Goal: Task Accomplishment & Management: Manage account settings

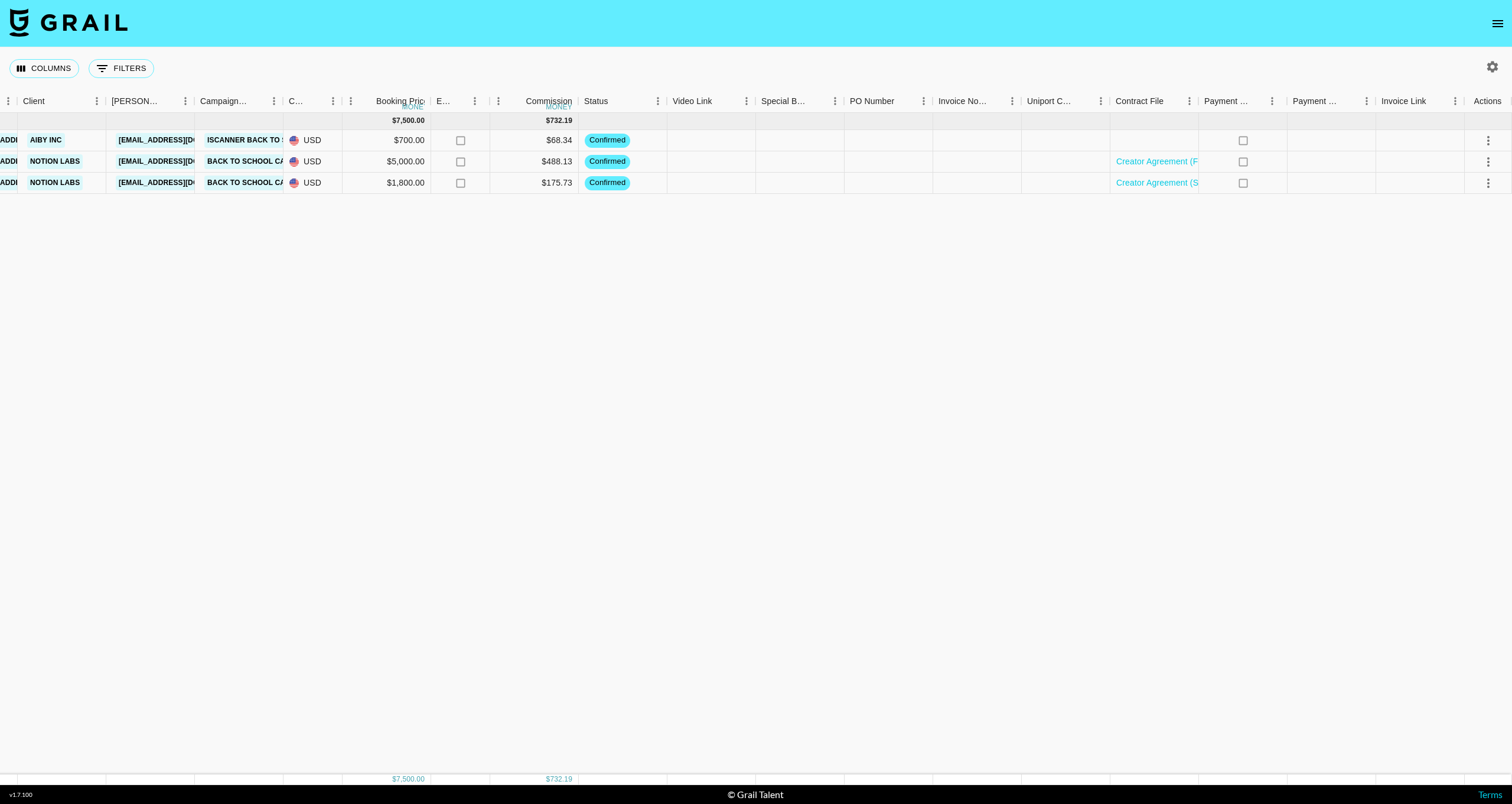
scroll to position [0, 375]
click at [1490, 182] on icon "select merge strategy" at bounding box center [1489, 183] width 14 height 14
click at [1359, 255] on div "[DATE] ( 3 ) $ 7,500.00 $ 732.19 recNchZucFE5L6cHw flourishplanner [EMAIL_ADDRE…" at bounding box center [569, 443] width 1887 height 661
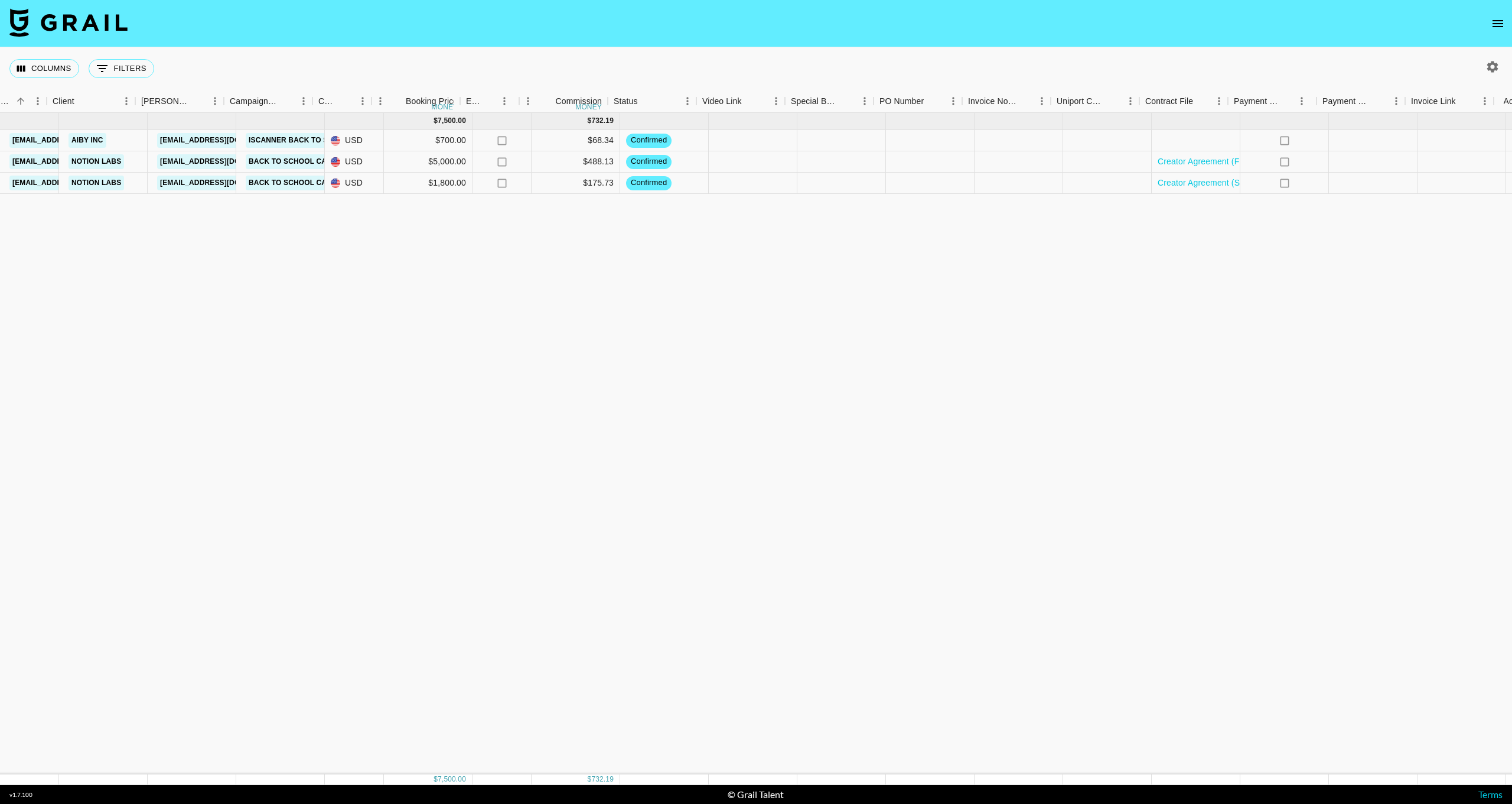
scroll to position [0, 354]
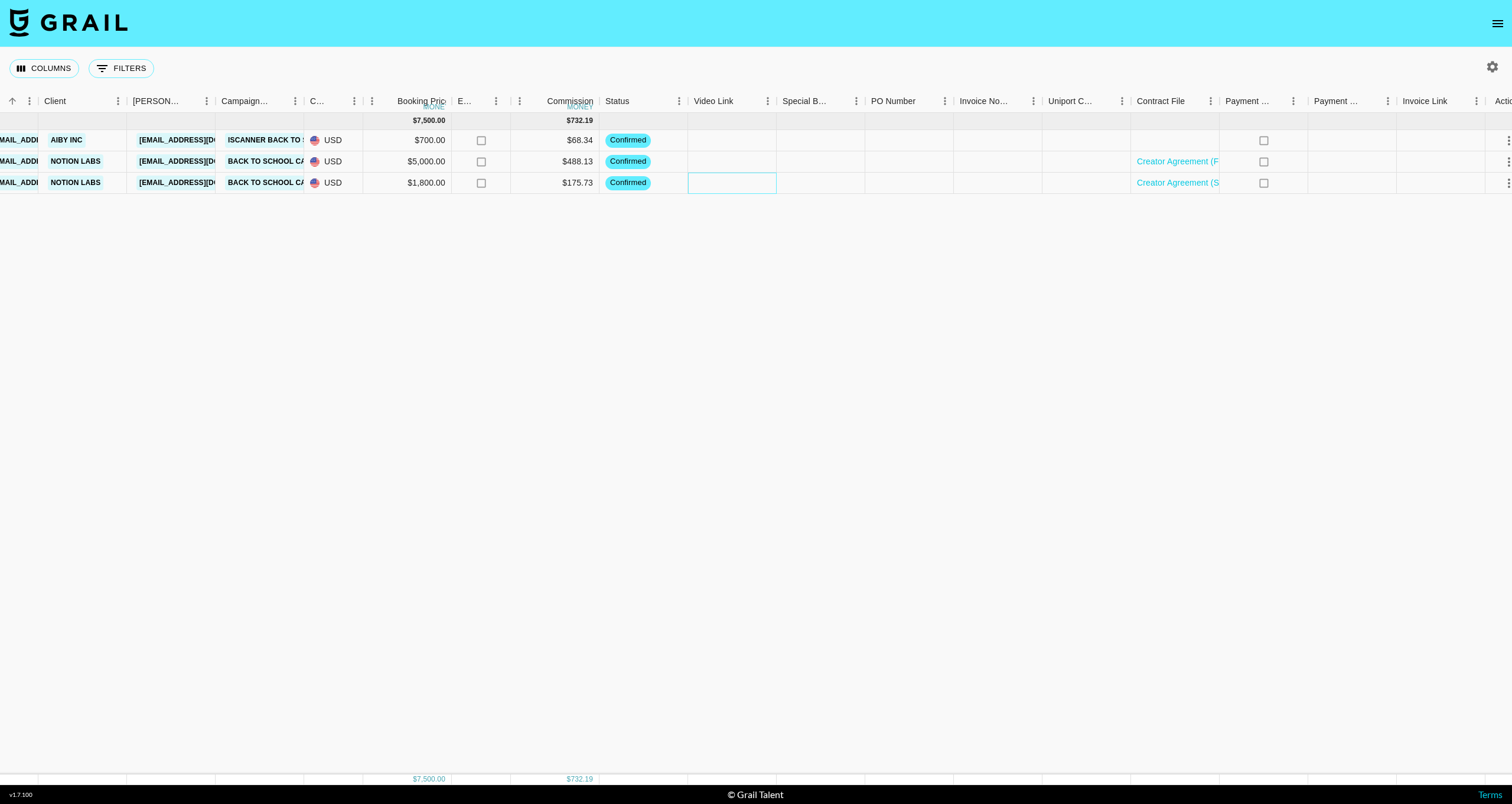
click at [712, 186] on div at bounding box center [732, 183] width 89 height 22
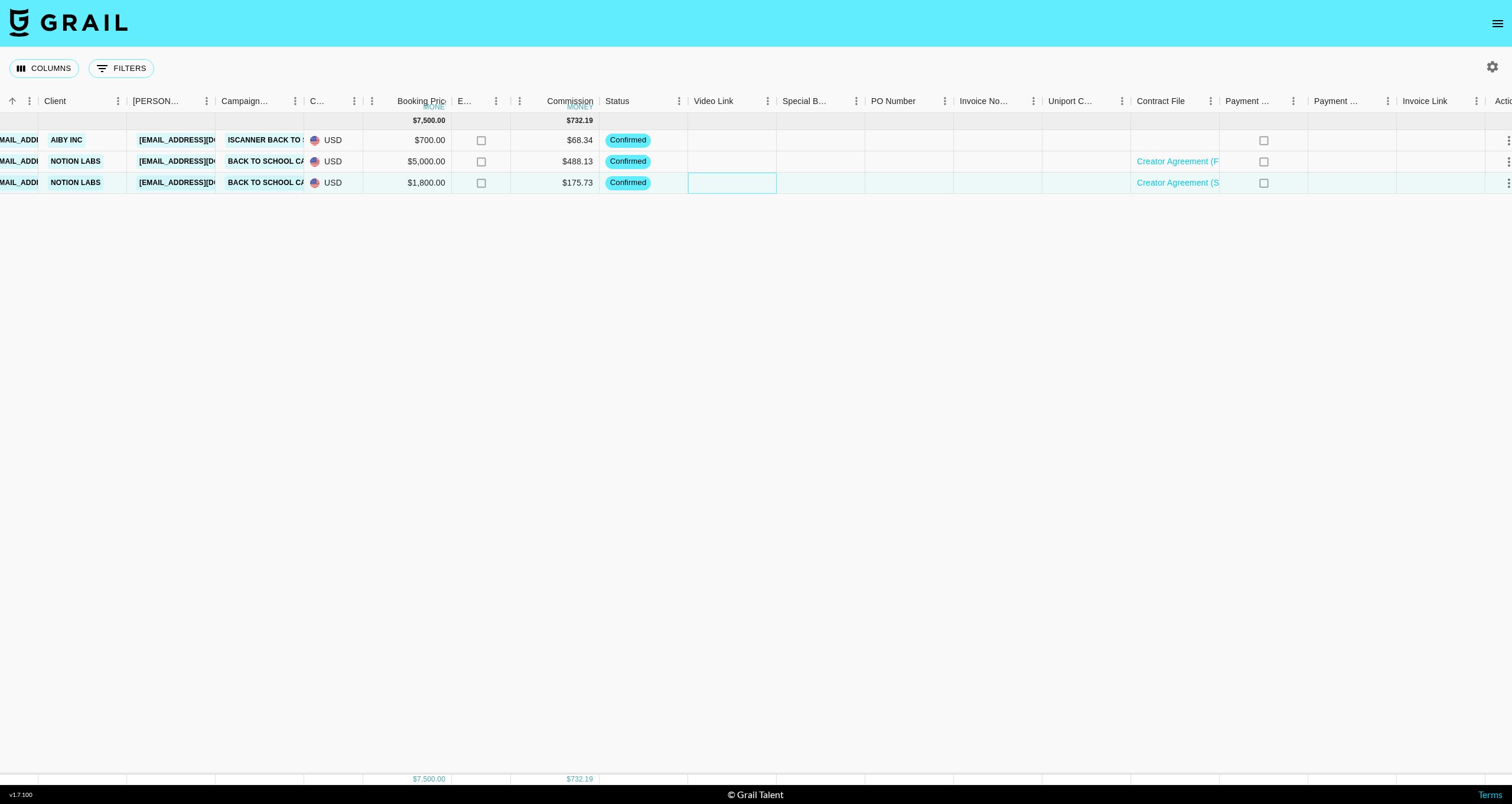
click at [712, 186] on div at bounding box center [732, 183] width 89 height 22
type input "[URL][DOMAIN_NAME][DOMAIN_NAME]"
click at [747, 179] on input "[URL][DOMAIN_NAME][DOMAIN_NAME]" at bounding box center [732, 183] width 87 height 10
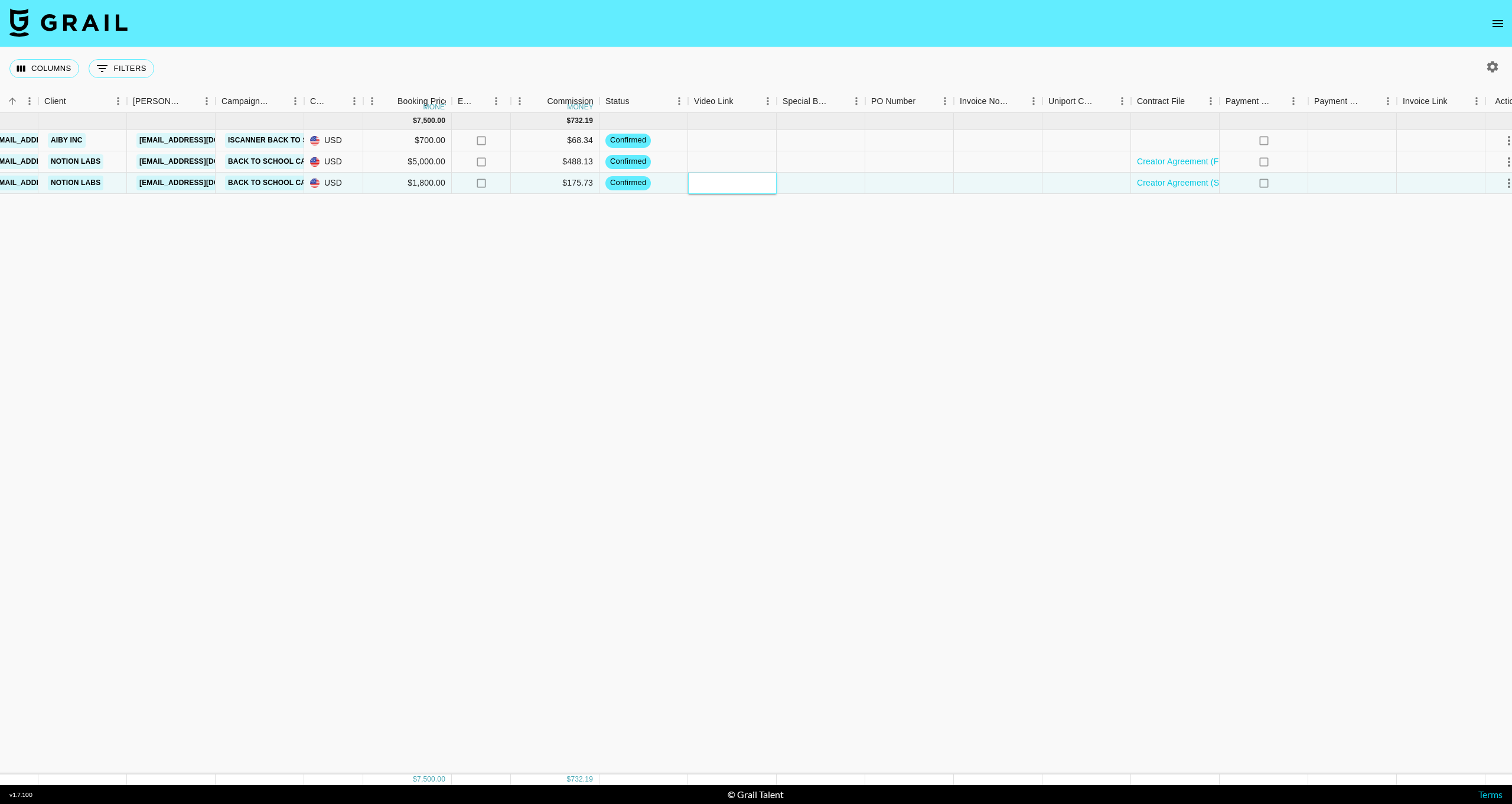
paste input "[URL][DOMAIN_NAME]"
type input "[URL][DOMAIN_NAME]"
click at [750, 236] on div "[DATE] ( 3 ) $ 7,500.00 $ 732.19 recNchZucFE5L6cHw flourishplanner [EMAIL_ADDRE…" at bounding box center [589, 443] width 1887 height 661
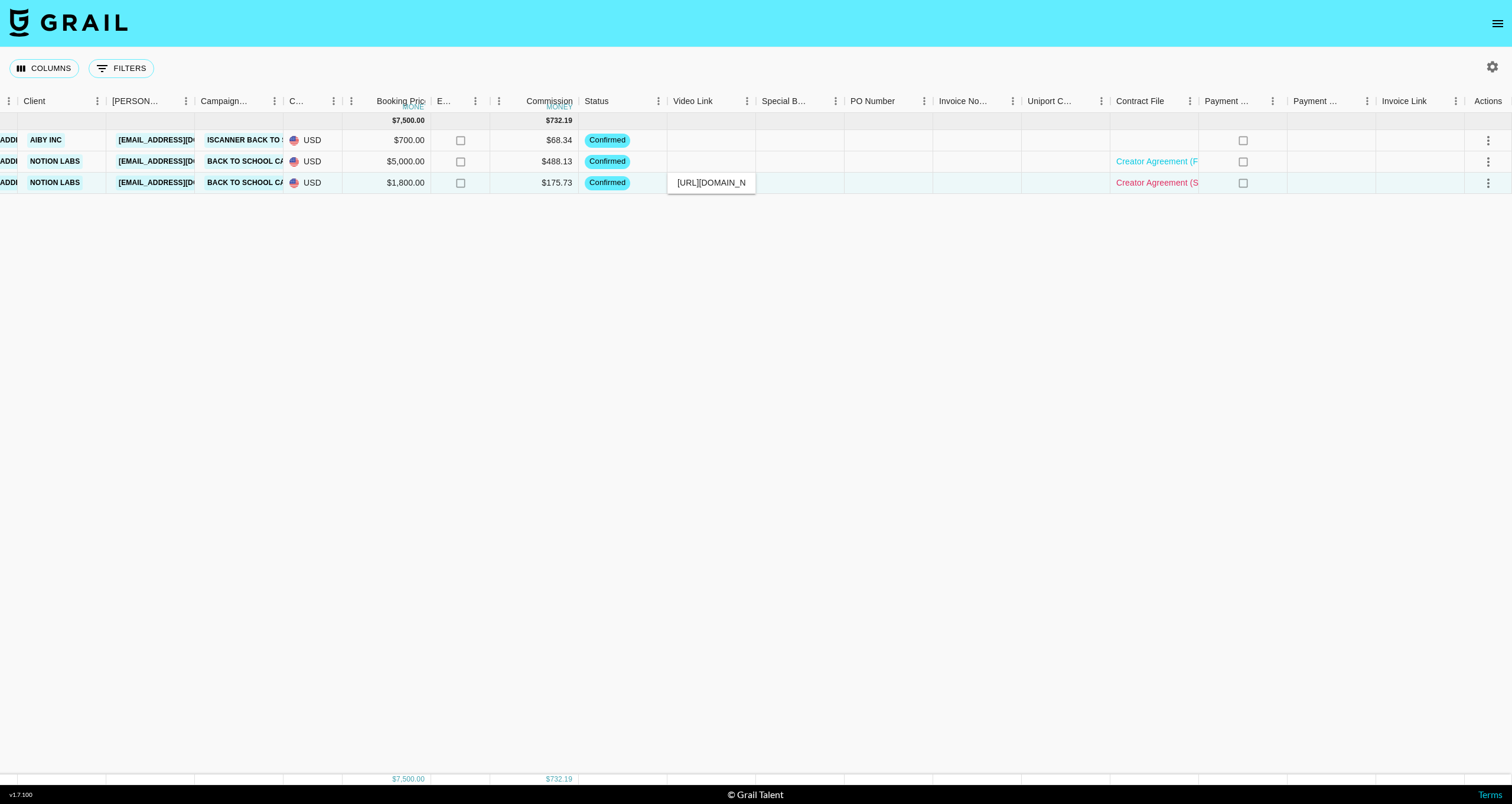
scroll to position [0, 0]
click at [1492, 184] on icon "select merge strategy" at bounding box center [1489, 183] width 14 height 14
click at [1478, 298] on div "Approve" at bounding box center [1463, 294] width 36 height 14
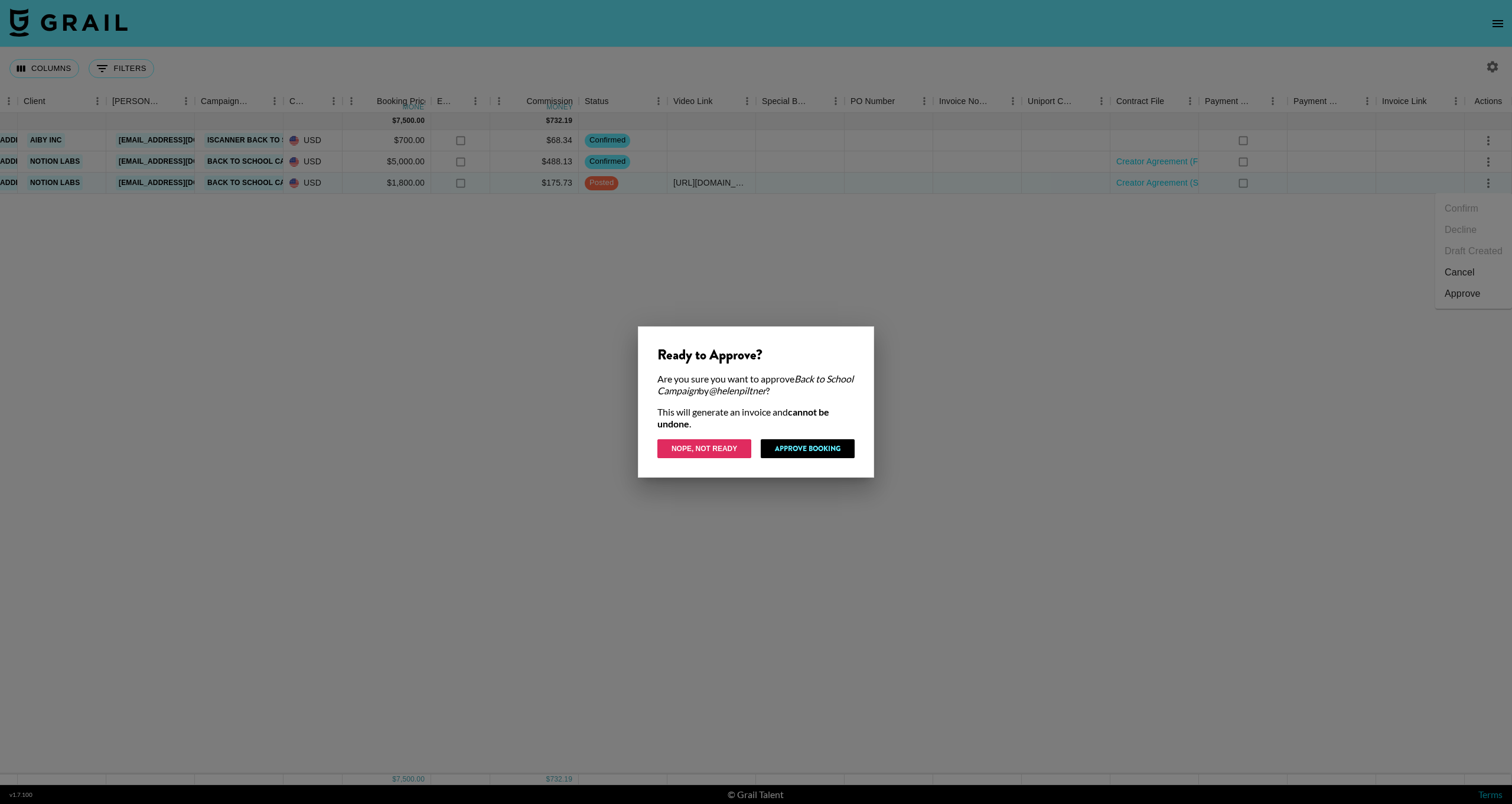
click at [704, 451] on button "Nope, Not Ready" at bounding box center [704, 449] width 94 height 19
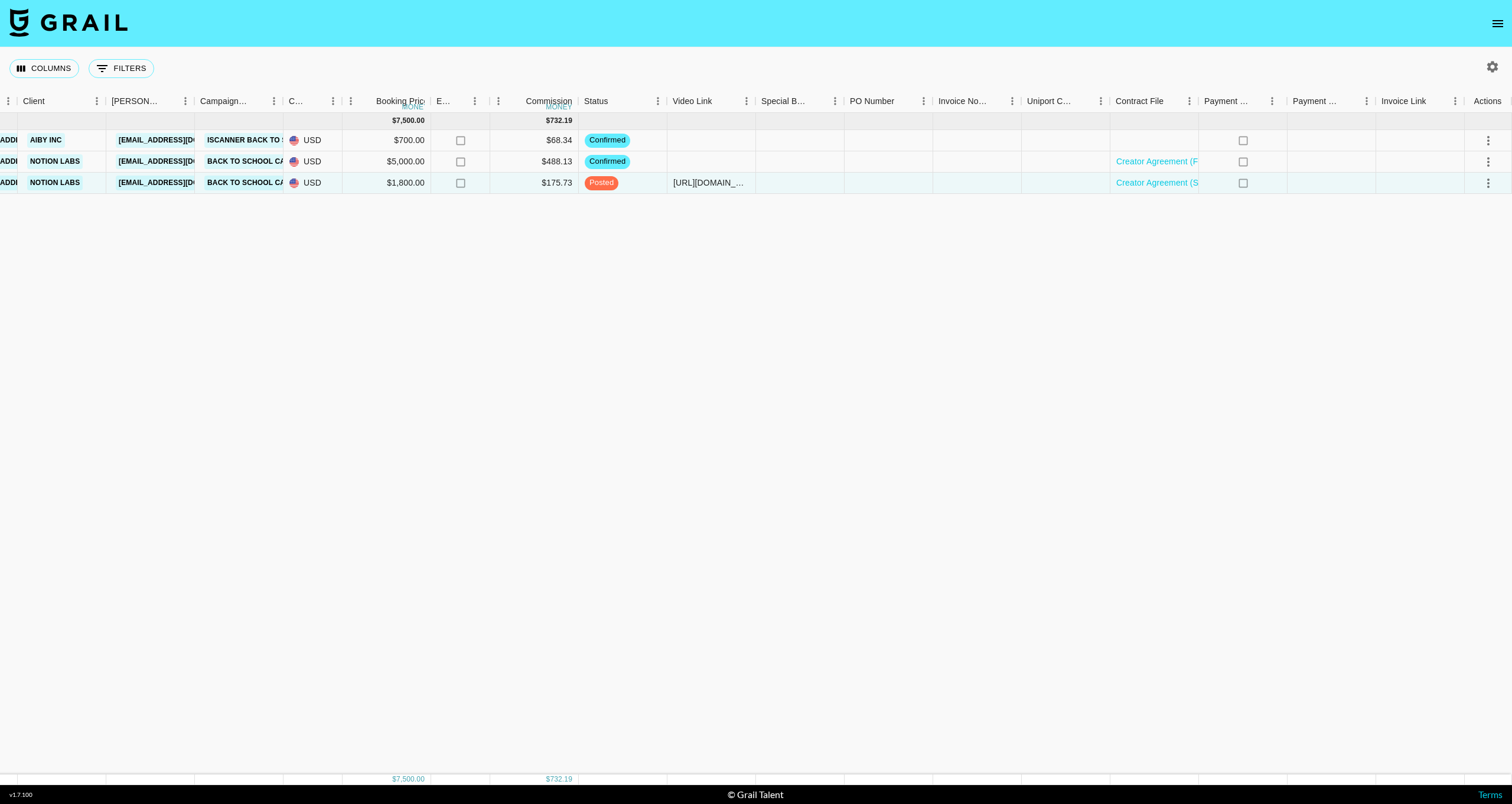
scroll to position [0, 375]
click at [971, 182] on div at bounding box center [978, 183] width 89 height 22
click at [958, 135] on textarea at bounding box center [998, 147] width 120 height 55
paste textarea "lumanu payments"
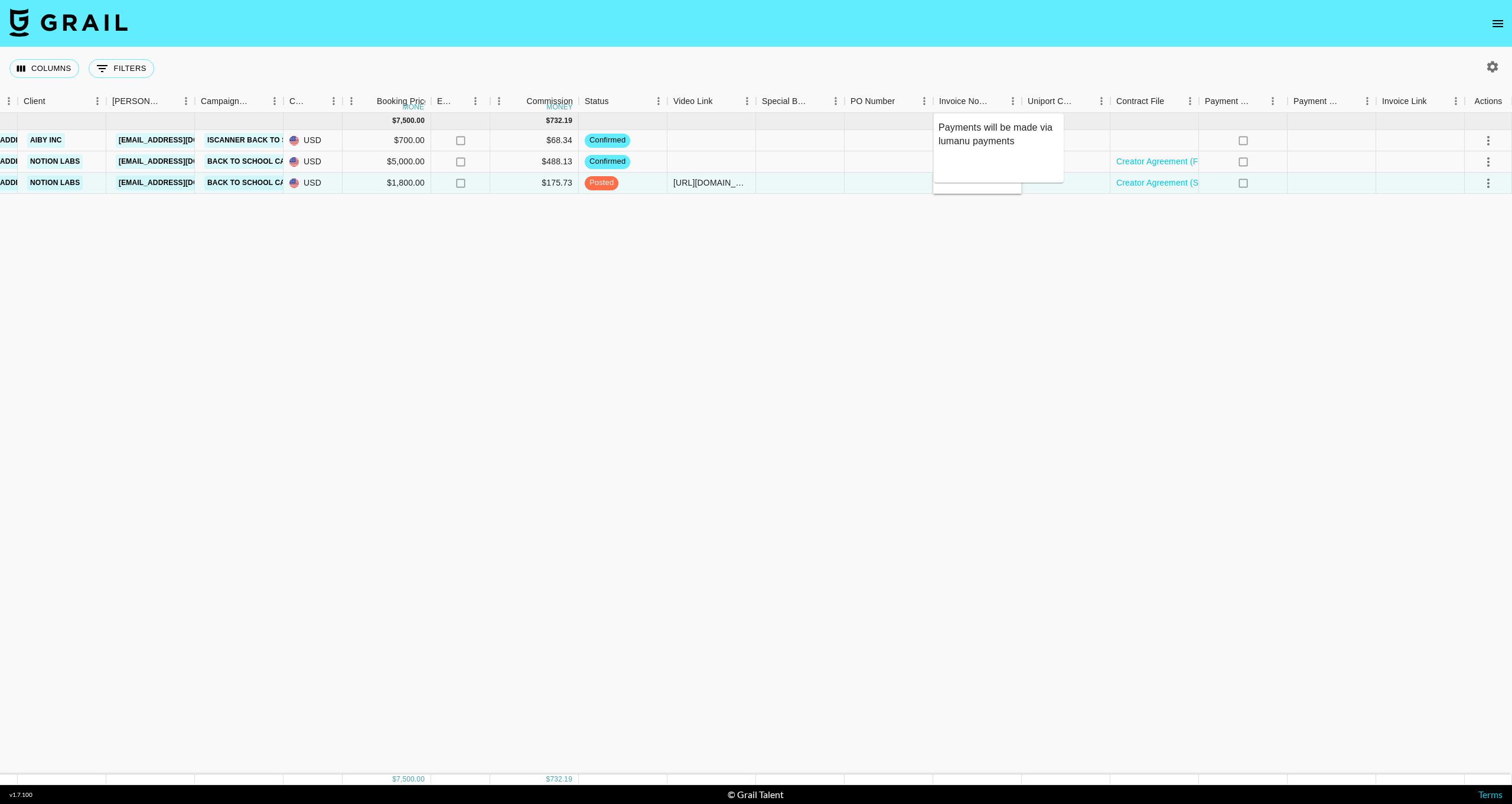
click at [982, 138] on textarea "Payments will be made via lumanu payments" at bounding box center [998, 147] width 120 height 55
click at [985, 155] on textarea "Payments will be made via Lumanu payments" at bounding box center [998, 147] width 120 height 55
paste textarea "[EMAIL_ADDRESS][DOMAIN_NAME]"
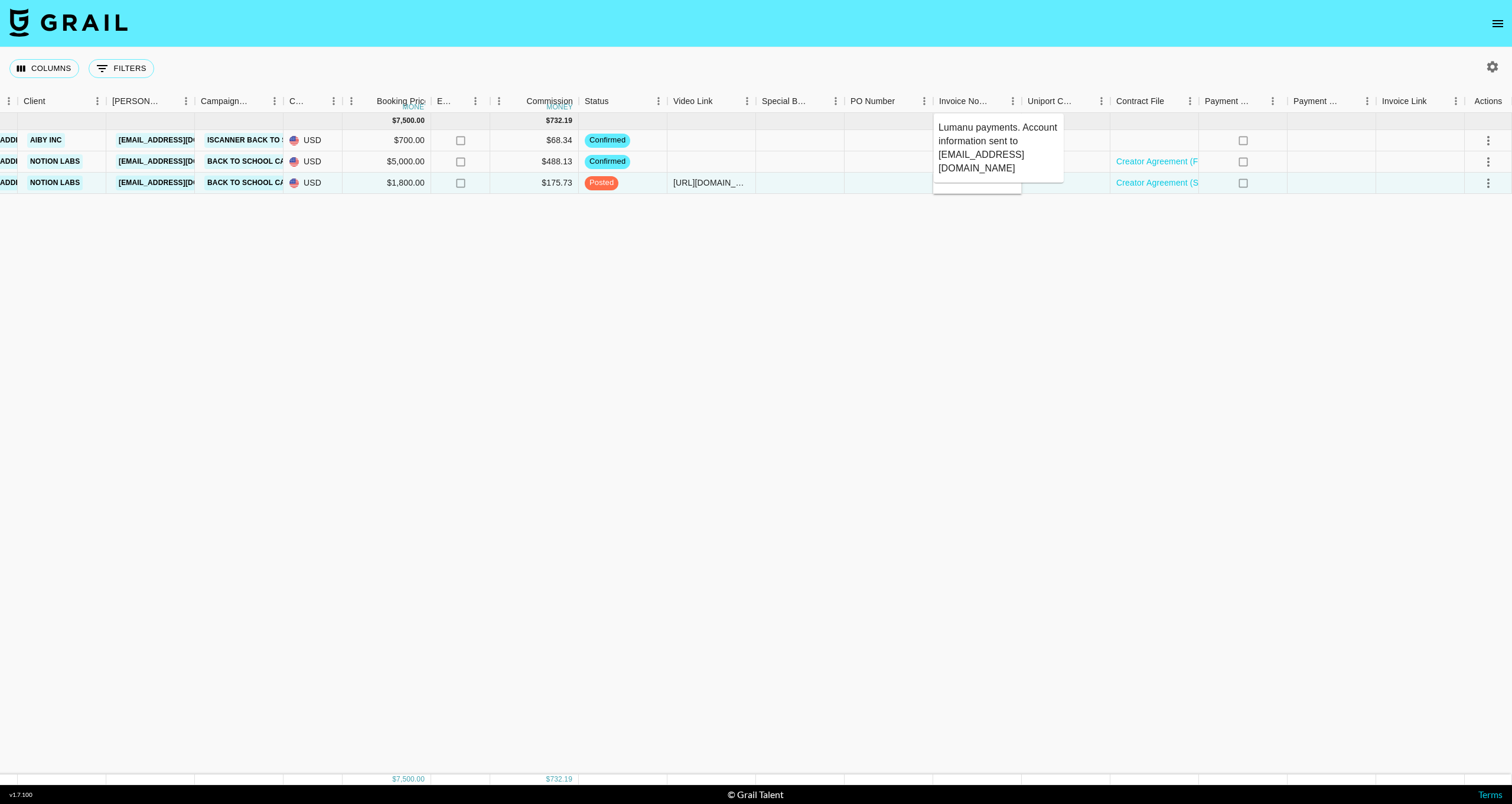
type textarea "Payments will be made via Lumanu payments. Account information sent to [EMAIL_A…"
click at [1062, 225] on div "[DATE] ( 3 ) $ 7,500.00 $ 732.19 recNchZucFE5L6cHw flourishplanner [EMAIL_ADDRE…" at bounding box center [569, 443] width 1887 height 661
click at [969, 186] on div "Payments will be made via Lumanu payments. Account information sent to [EMAIL_A…" at bounding box center [978, 183] width 76 height 12
click at [968, 186] on div "Payments will be made via Lumanu payments. Account information sent to [EMAIL_A…" at bounding box center [978, 183] width 76 height 12
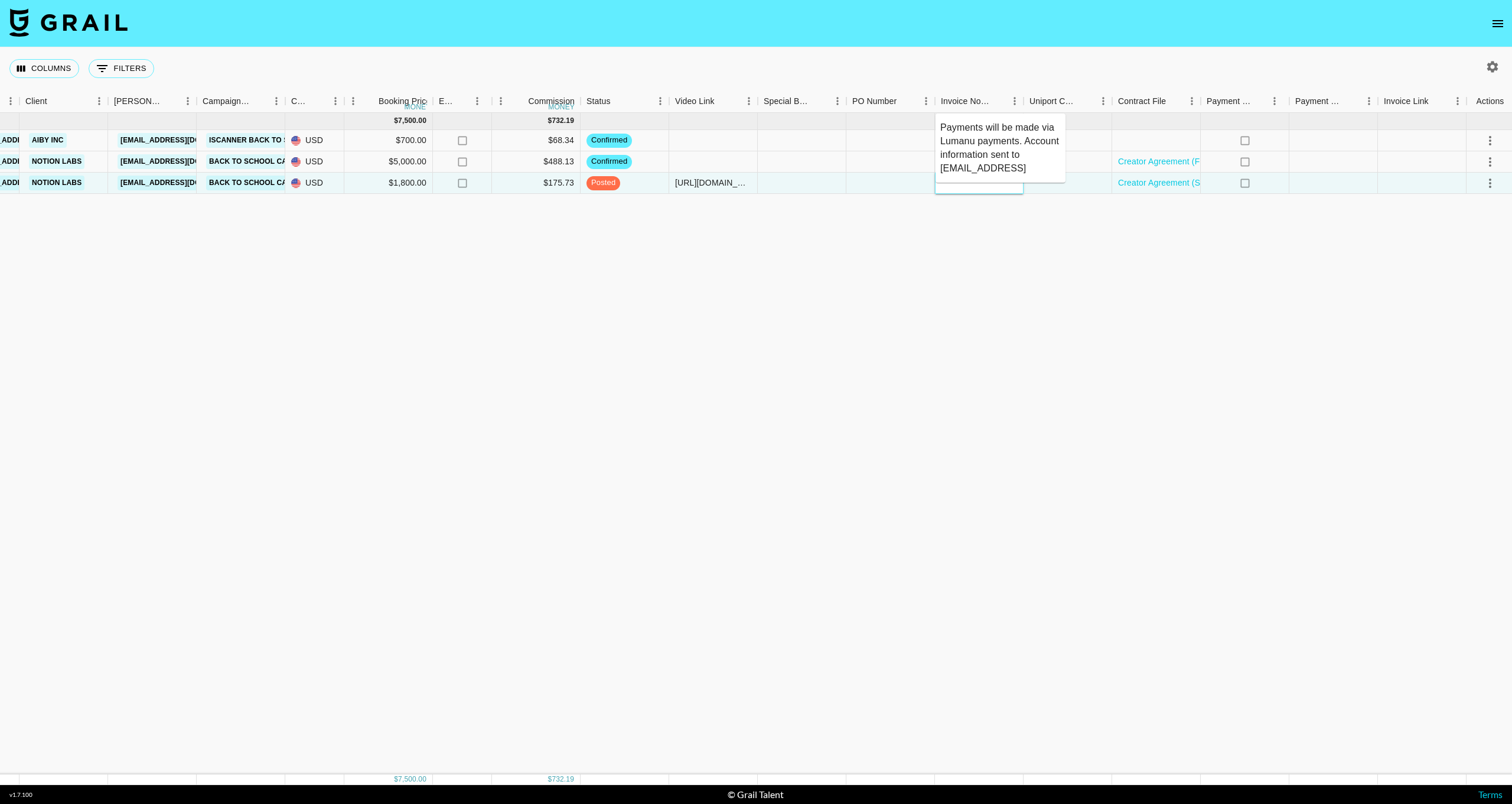
click at [968, 186] on div at bounding box center [980, 183] width 89 height 22
click at [964, 144] on textarea "Payments will be made via Lumanu payments. Account information sent to [EMAIL_A…" at bounding box center [1000, 147] width 120 height 55
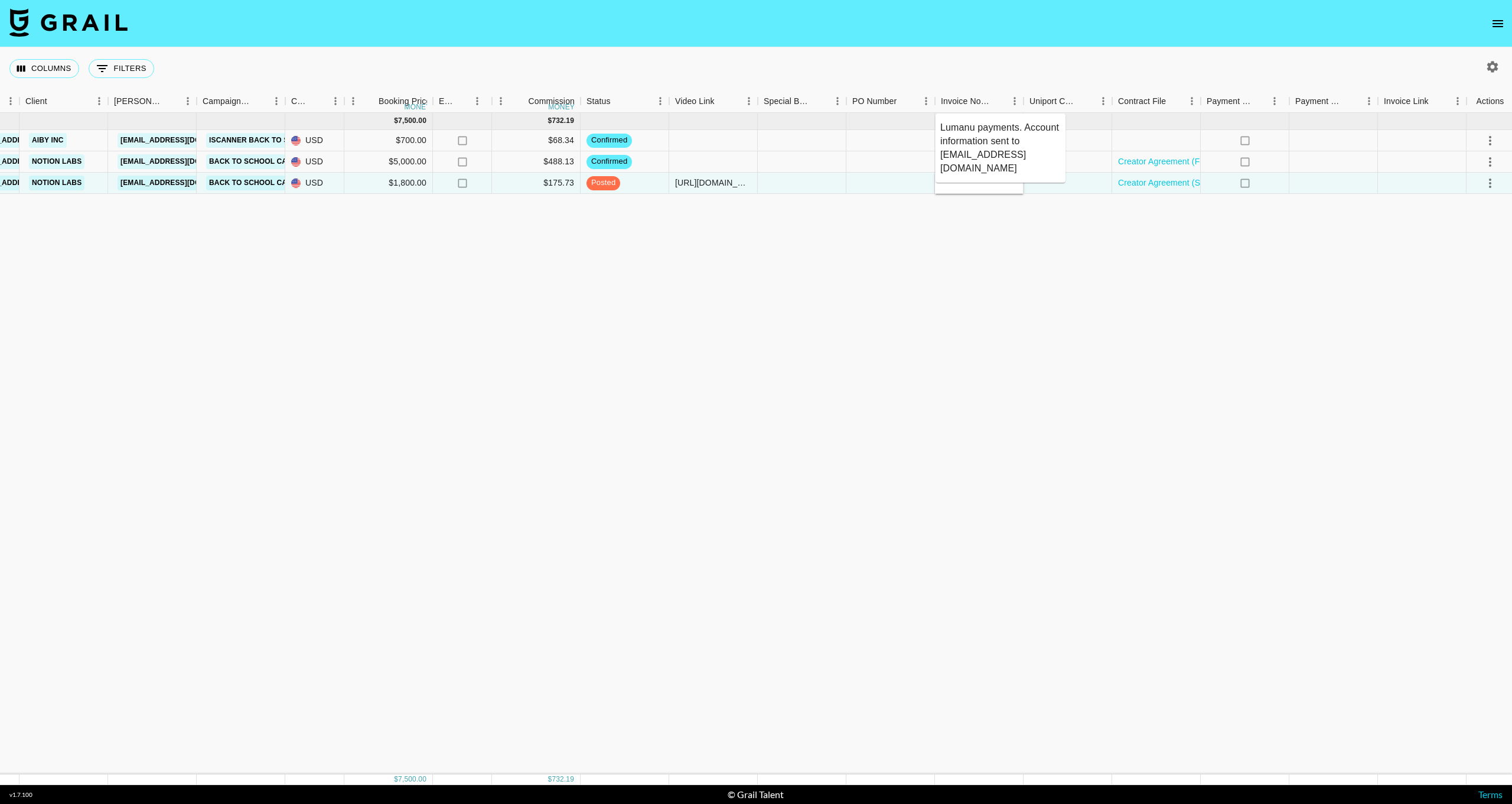
scroll to position [27, 0]
click at [905, 220] on div "[DATE] ( 3 ) $ 7,500.00 $ 732.19 recNchZucFE5L6cHw flourishplanner [EMAIL_ADDRE…" at bounding box center [571, 443] width 1887 height 661
drag, startPoint x: 945, startPoint y: 238, endPoint x: 939, endPoint y: 232, distance: 8.5
click at [945, 238] on div "[DATE] ( 3 ) $ 7,500.00 $ 732.19 recNchZucFE5L6cHw flourishplanner [EMAIL_ADDRE…" at bounding box center [571, 443] width 1887 height 661
click at [969, 165] on div at bounding box center [980, 162] width 89 height 22
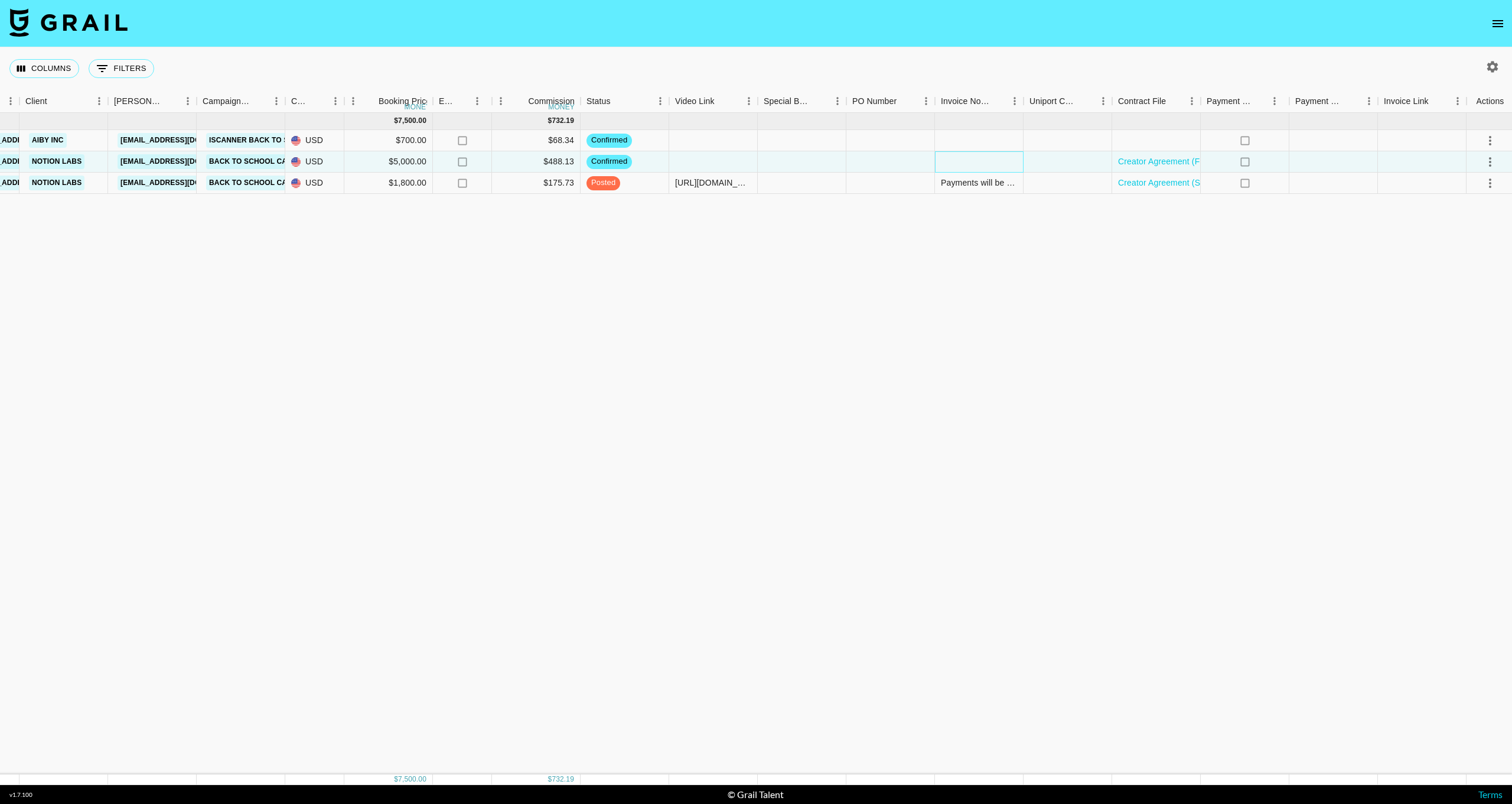
click at [969, 165] on div at bounding box center [980, 162] width 89 height 22
click at [953, 113] on textarea at bounding box center [1000, 126] width 120 height 55
paste textarea "Payments will be made via Lumanu payments. Account information sent to [EMAIL_A…"
type textarea "Payments will be made via Lumanu payments. Account information sent to [EMAIL_A…"
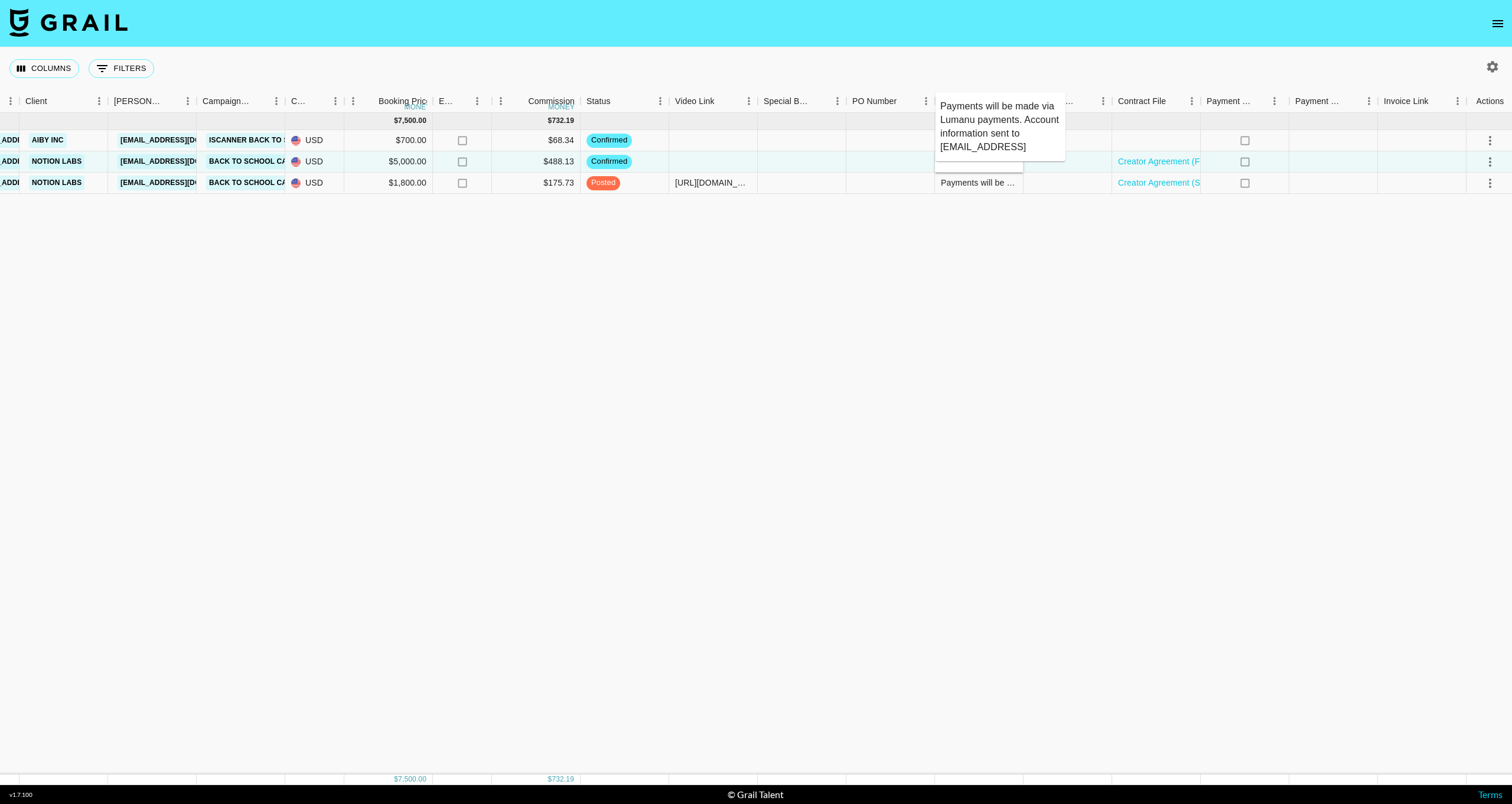
click at [963, 257] on div "[DATE] ( 3 ) $ 7,500.00 $ 732.19 recNchZucFE5L6cHw flourishplanner [EMAIL_ADDRE…" at bounding box center [571, 443] width 1887 height 661
click at [995, 236] on div "[DATE] ( 3 ) $ 7,500.00 $ 732.19 recNchZucFE5L6cHw flourishplanner [EMAIL_ADDRE…" at bounding box center [571, 443] width 1887 height 661
click at [878, 216] on div "[DATE] ( 3 ) $ 7,500.00 $ 732.19 recNchZucFE5L6cHw flourishplanner [EMAIL_ADDRE…" at bounding box center [571, 443] width 1887 height 661
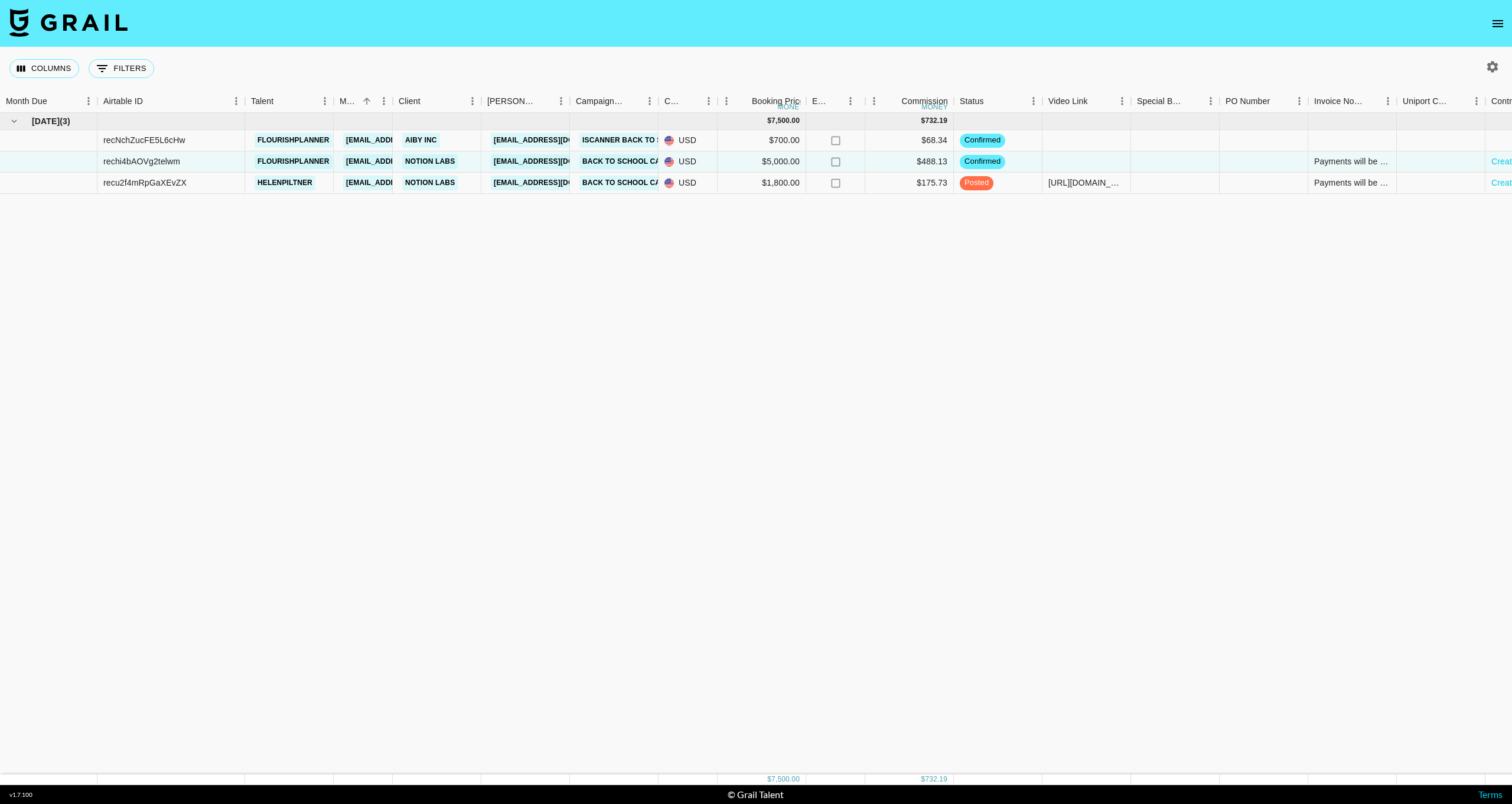
scroll to position [0, 0]
click at [40, 118] on span "[DATE]" at bounding box center [46, 121] width 28 height 12
click at [13, 120] on icon "hide children" at bounding box center [14, 121] width 5 height 4
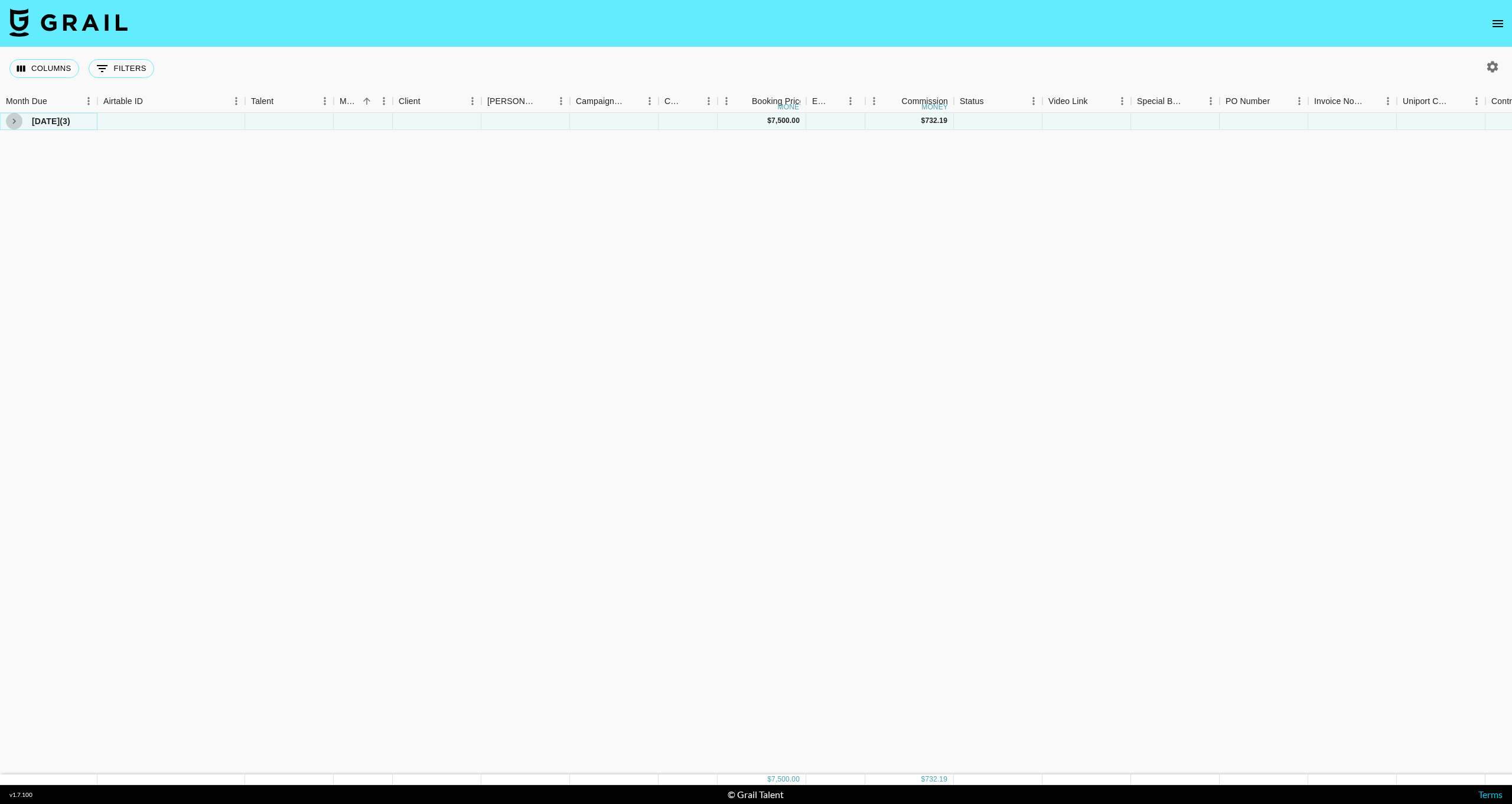
click at [13, 120] on icon "see children" at bounding box center [14, 121] width 11 height 11
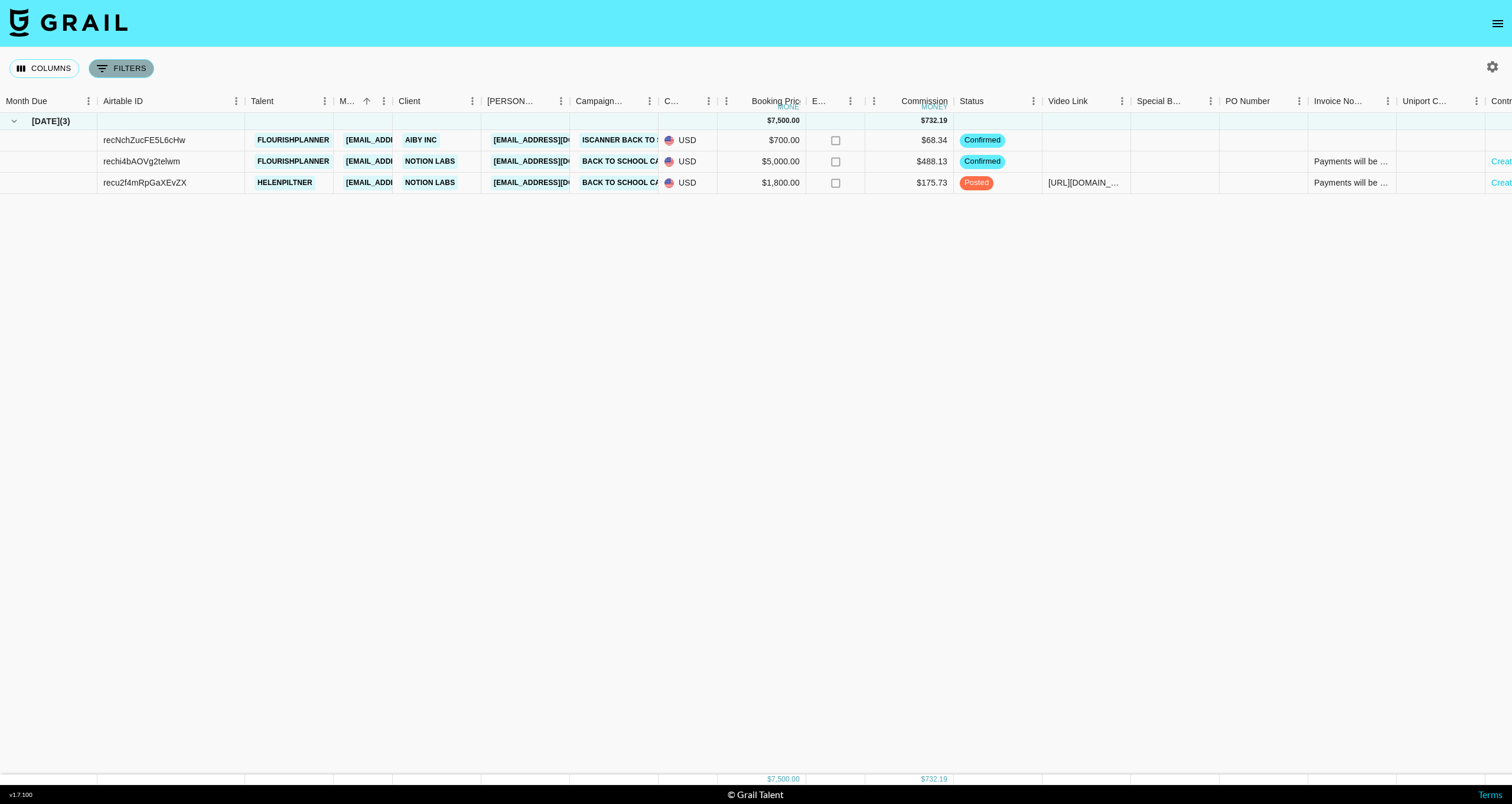
click at [139, 74] on button "0 Filters" at bounding box center [121, 69] width 65 height 19
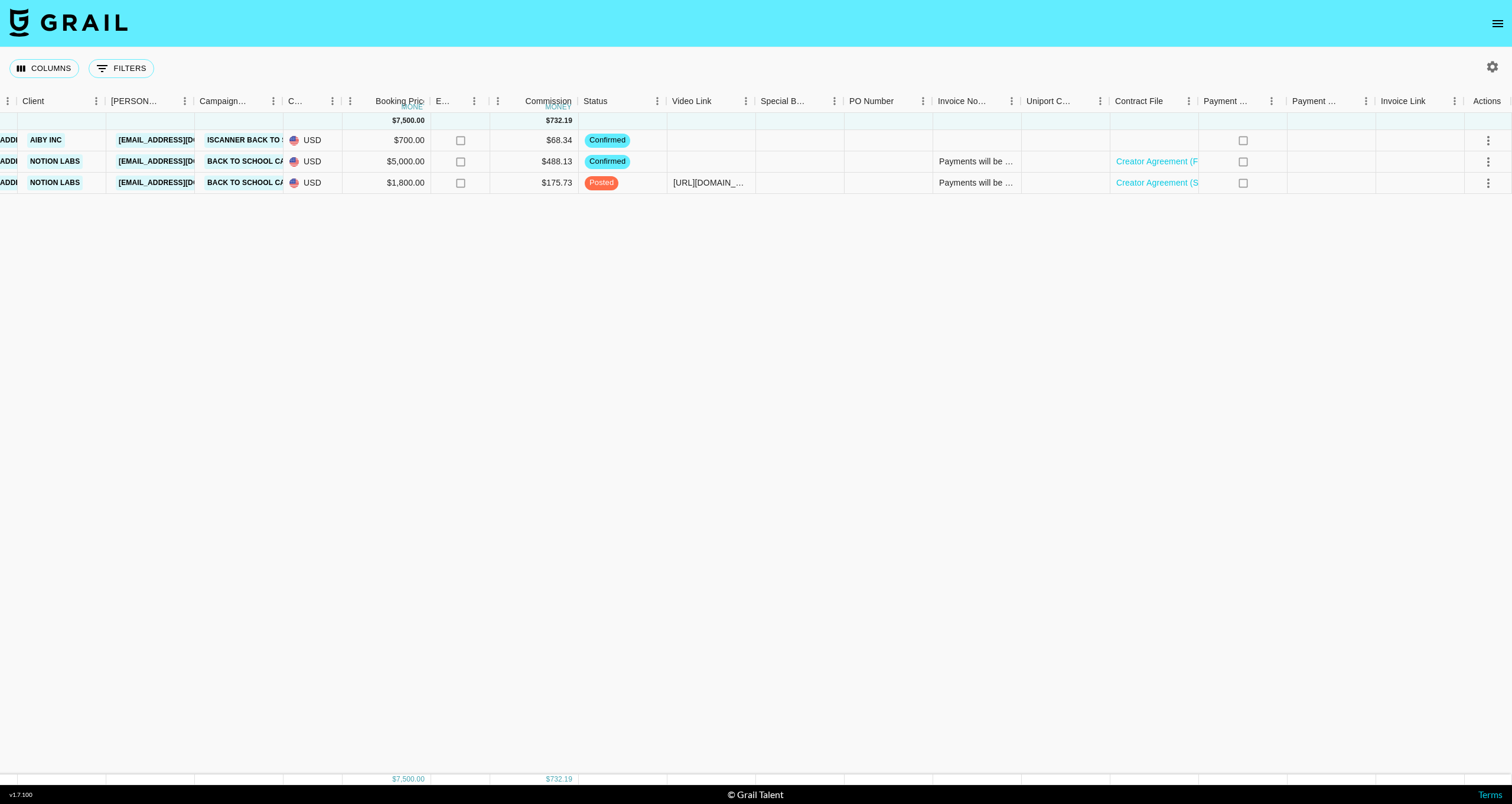
scroll to position [0, 375]
click at [1494, 68] on icon "button" at bounding box center [1493, 67] width 14 height 14
select select "[DATE]"
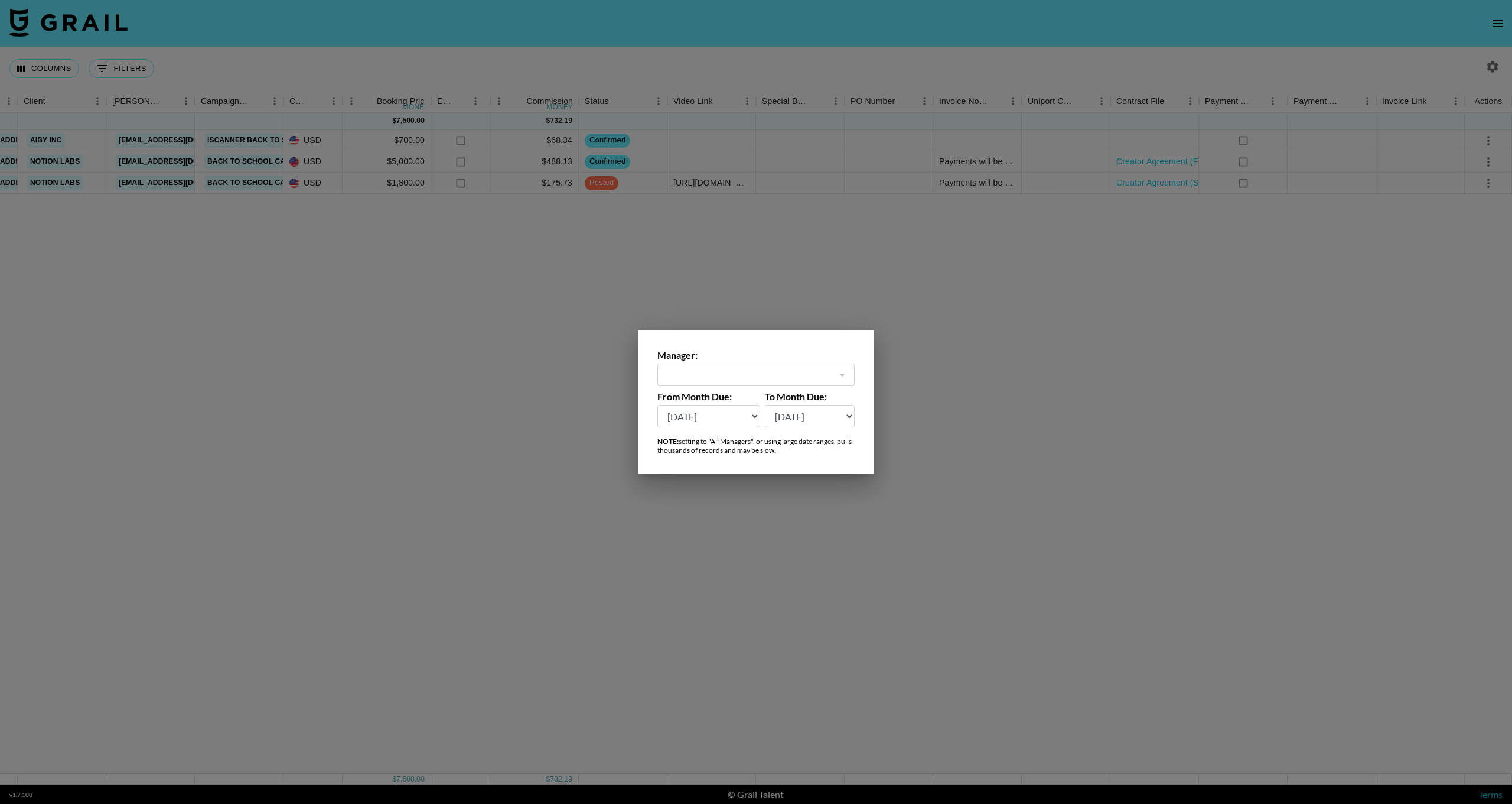
type input "[EMAIL_ADDRESS][DOMAIN_NAME]"
select select "[DATE]"
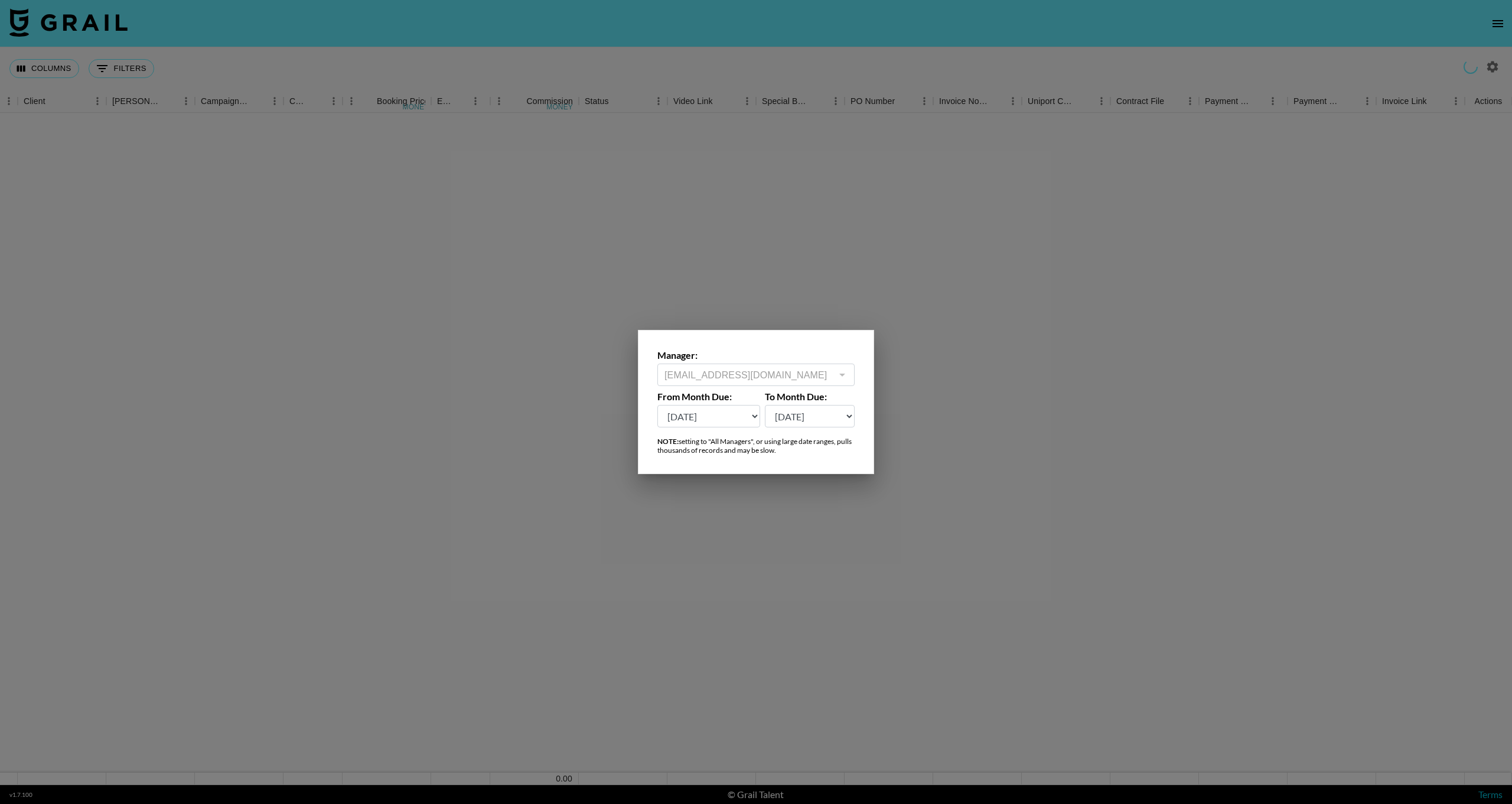
click at [956, 425] on div at bounding box center [756, 402] width 1512 height 804
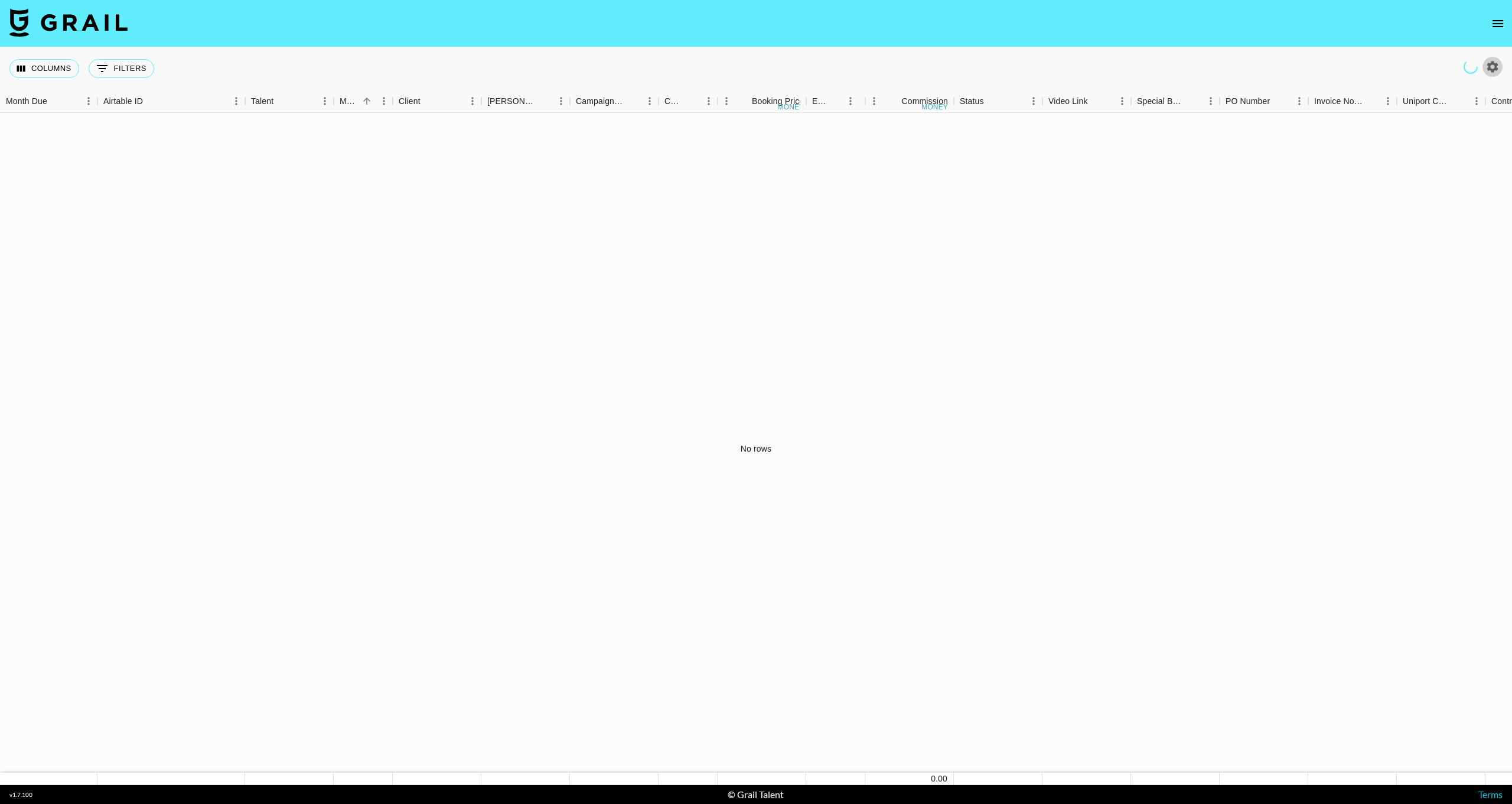
scroll to position [0, 0]
click at [1496, 67] on icon "button" at bounding box center [1493, 67] width 11 height 11
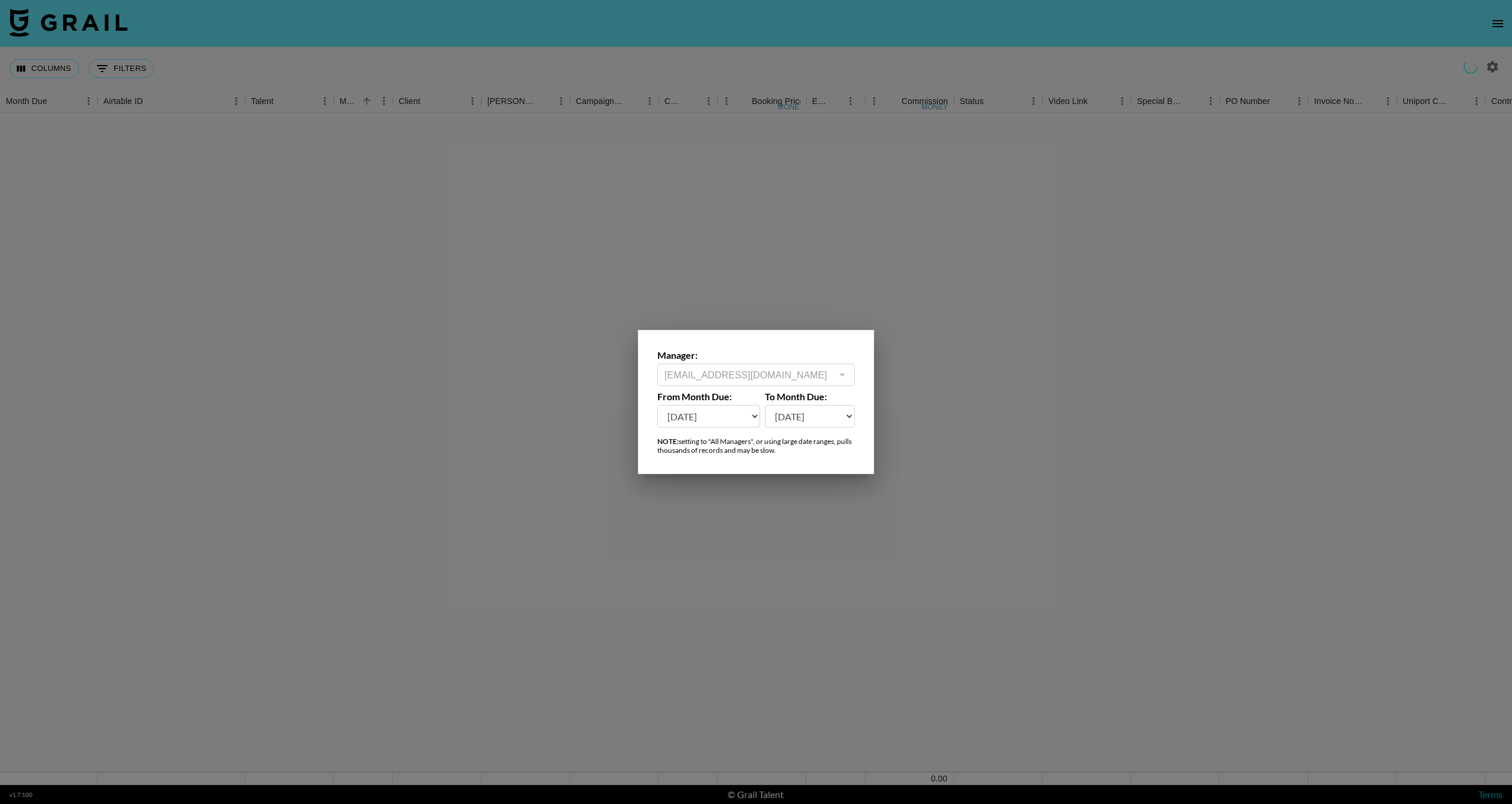
select select "[DATE]"
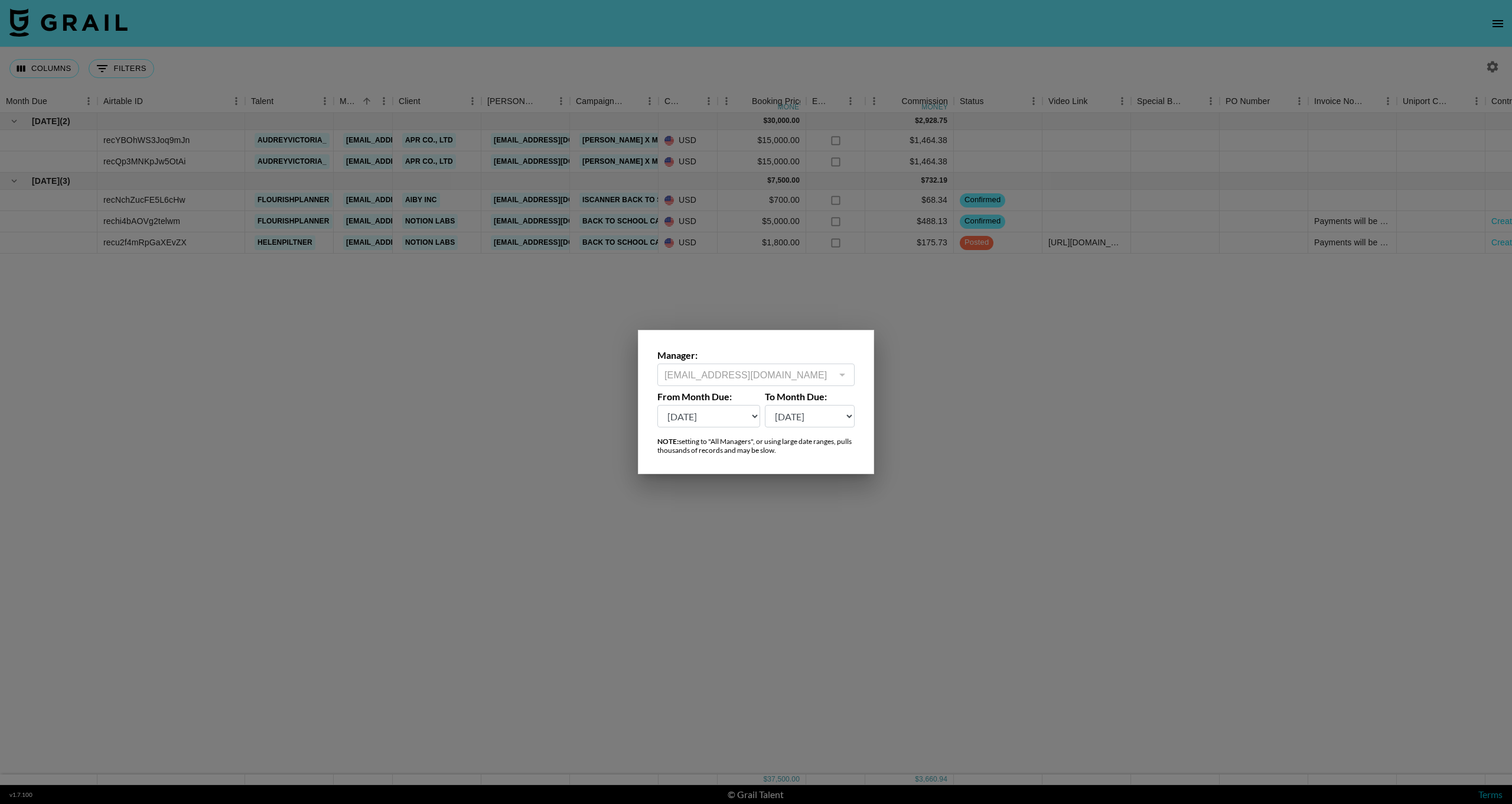
click at [729, 531] on div at bounding box center [756, 402] width 1512 height 804
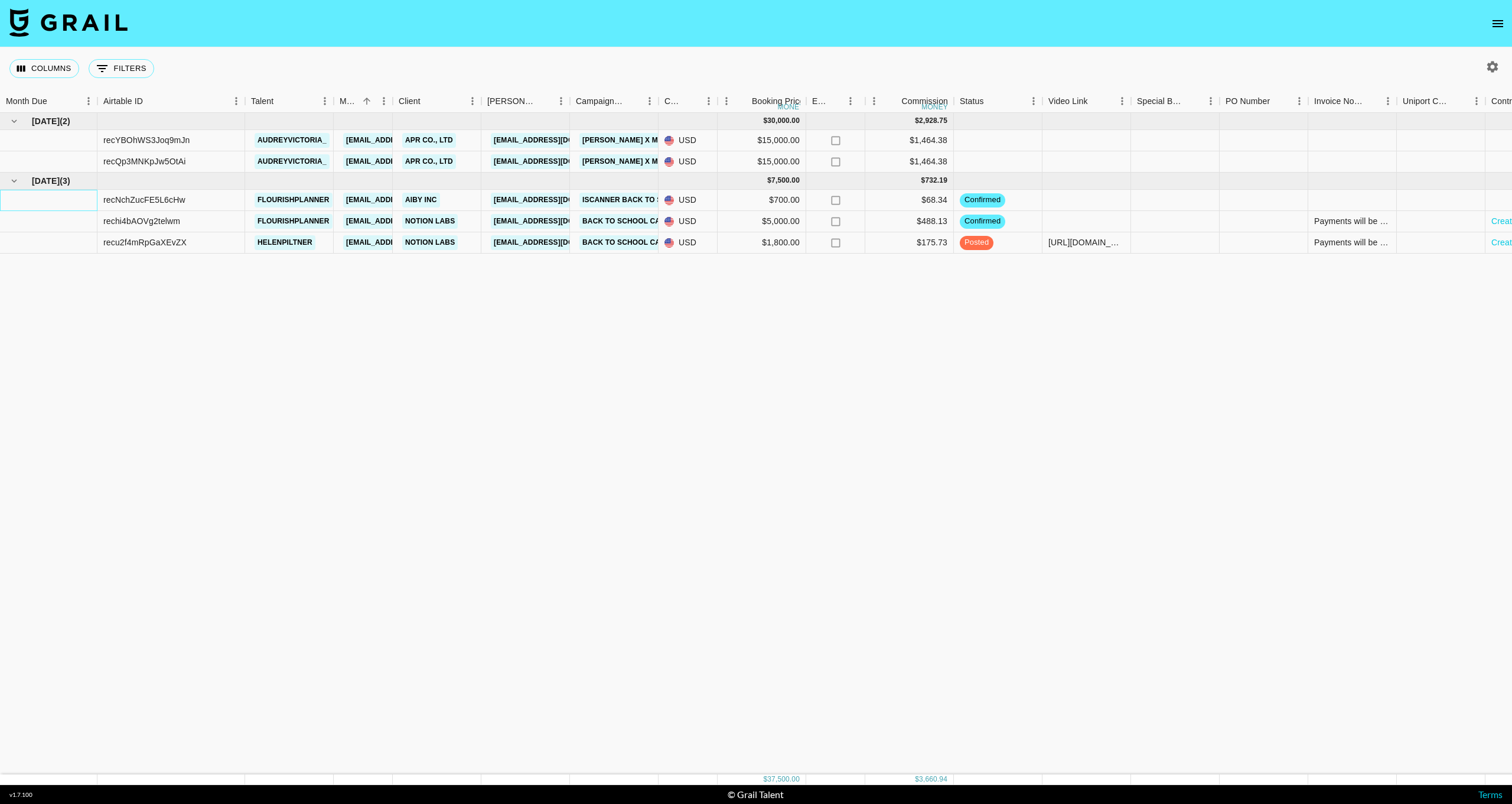
click at [57, 196] on div at bounding box center [49, 201] width 98 height 22
click at [135, 201] on div "recNchZucFE5L6cHw" at bounding box center [144, 200] width 82 height 12
click at [62, 184] on span "( 3 )" at bounding box center [65, 181] width 11 height 12
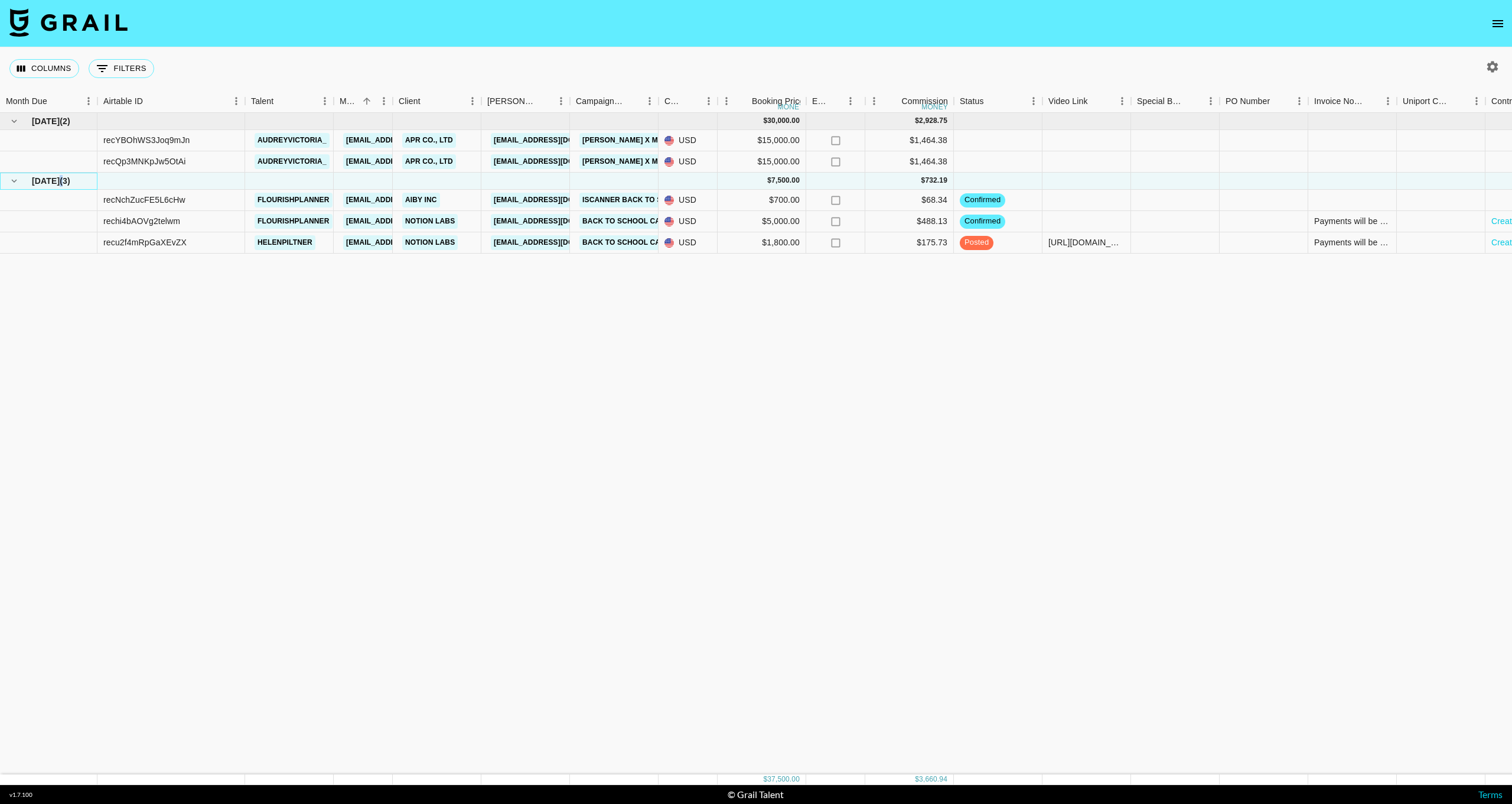
click at [62, 184] on span "( 3 )" at bounding box center [65, 181] width 11 height 12
click at [135, 221] on div "rechi4bAOVg2telwm" at bounding box center [142, 221] width 77 height 12
drag, startPoint x: 156, startPoint y: 239, endPoint x: 140, endPoint y: 240, distance: 16.0
click at [140, 240] on div "recu2f4mRpGaXEvZX" at bounding box center [145, 243] width 83 height 12
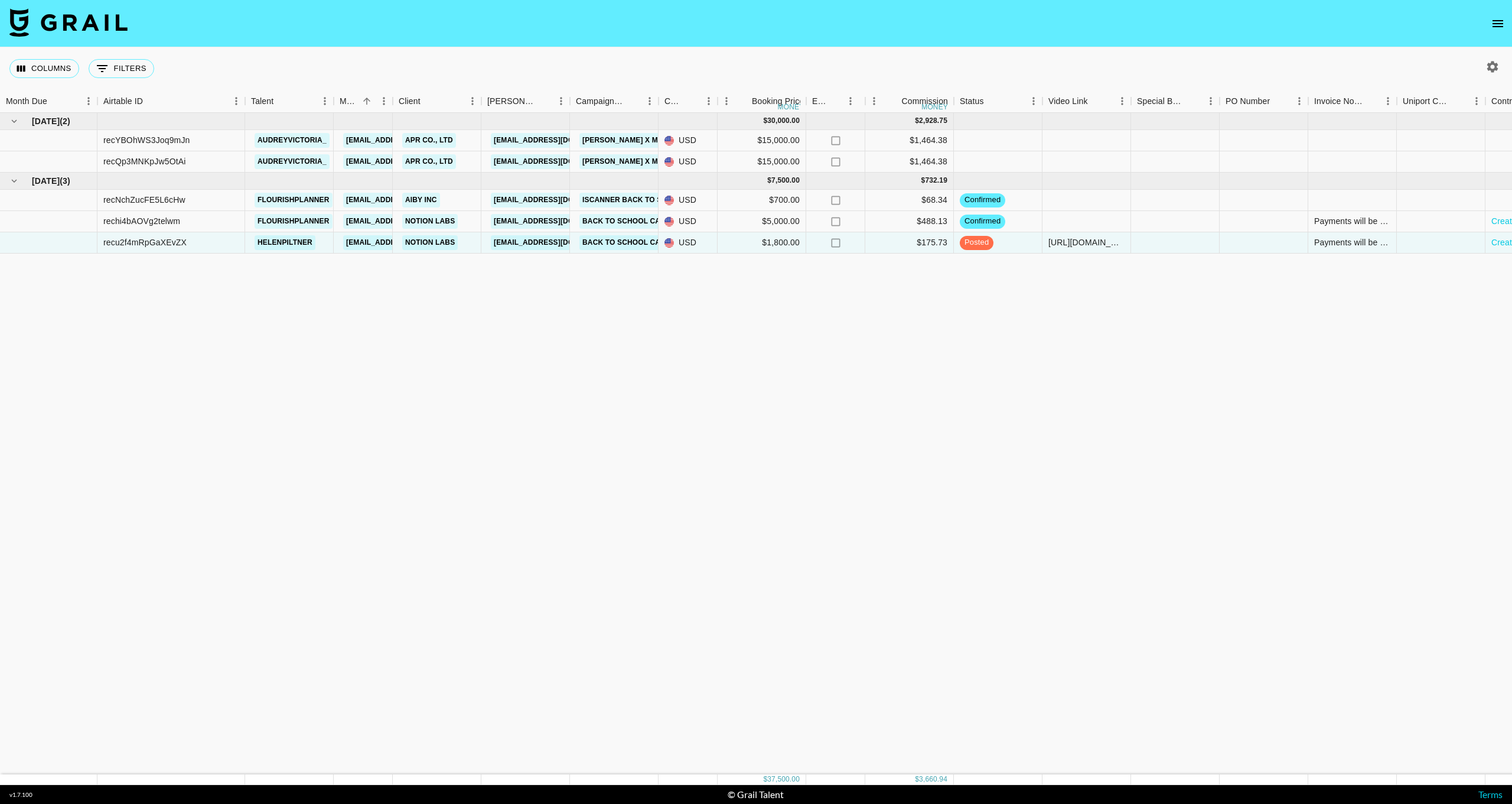
click at [423, 357] on div "[DATE] ( 2 ) $ 30,000.00 $ 2,928.75 recYBOhWS3Joq9mJn audreyvictoria_ [EMAIL_AD…" at bounding box center [944, 443] width 1887 height 661
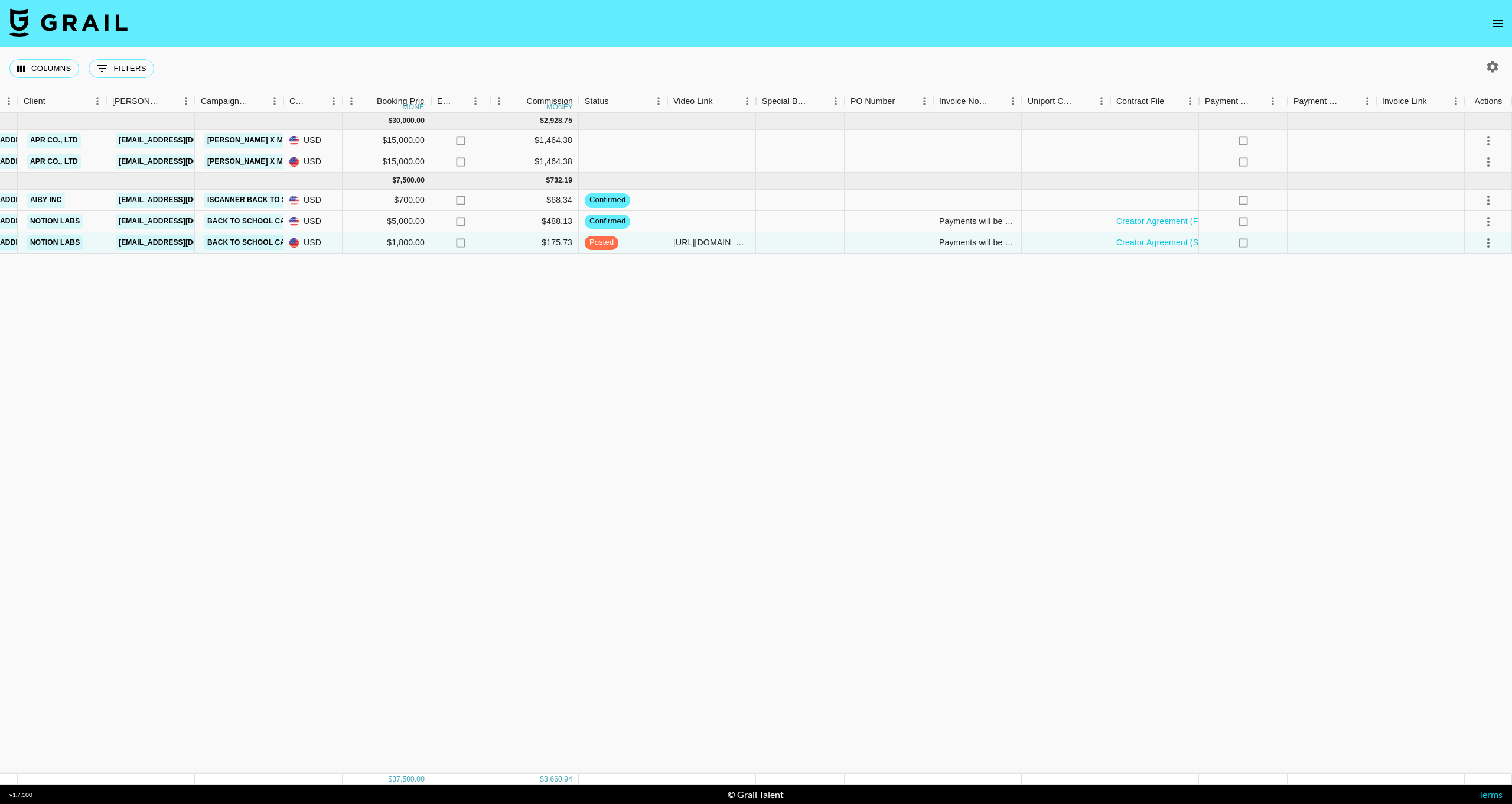
scroll to position [0, 375]
click at [1489, 242] on icon "select merge strategy" at bounding box center [1489, 243] width 2 height 10
click at [1493, 243] on icon "select merge strategy" at bounding box center [1489, 243] width 14 height 14
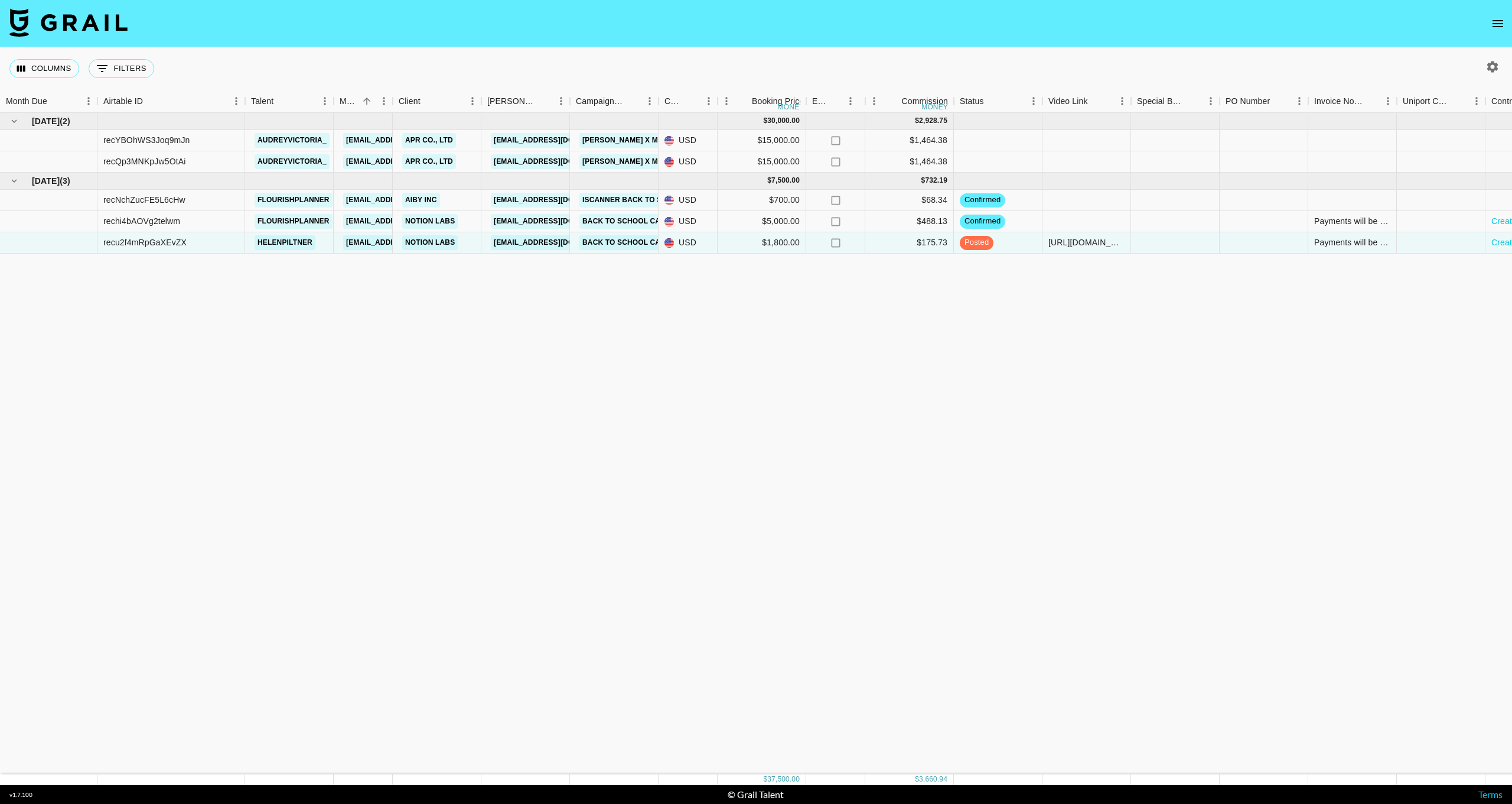
scroll to position [0, 0]
